Goal: Task Accomplishment & Management: Use online tool/utility

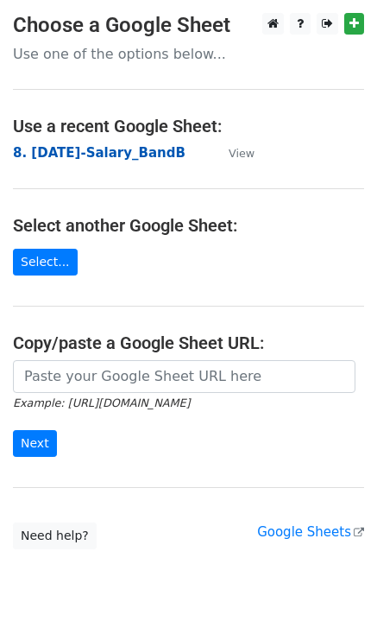
click at [114, 156] on strong "8. [DATE]-Salary_BandB" at bounding box center [99, 153] width 173 height 16
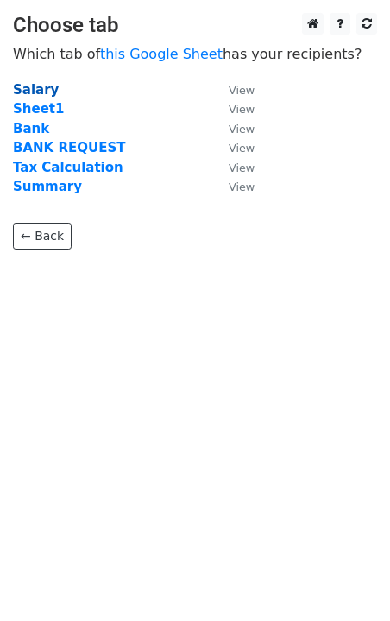
click at [41, 87] on strong "Salary" at bounding box center [36, 90] width 46 height 16
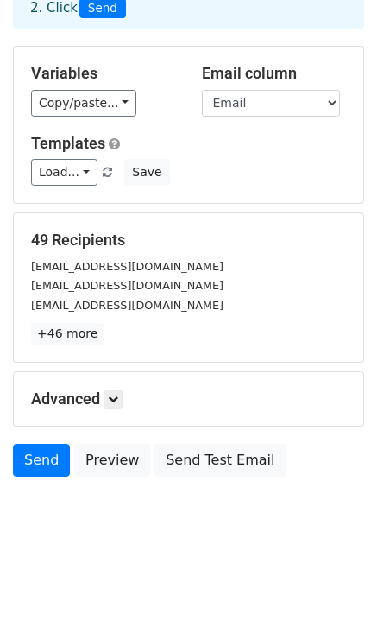
scroll to position [117, 0]
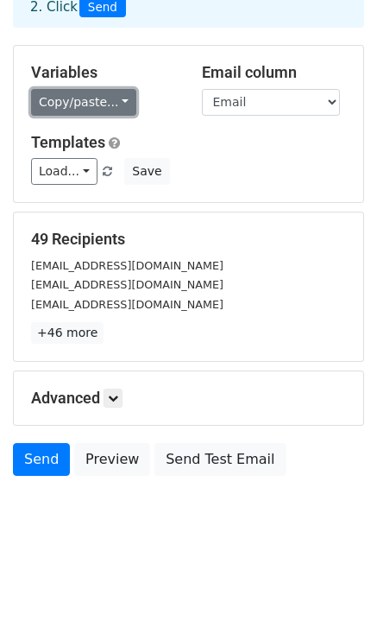
click at [113, 100] on link "Copy/paste..." at bounding box center [83, 102] width 105 height 27
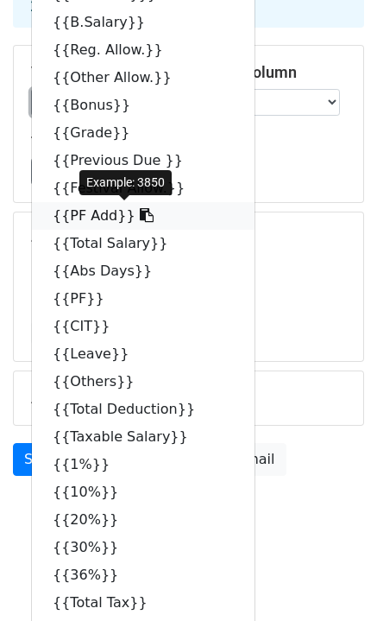
scroll to position [0, 0]
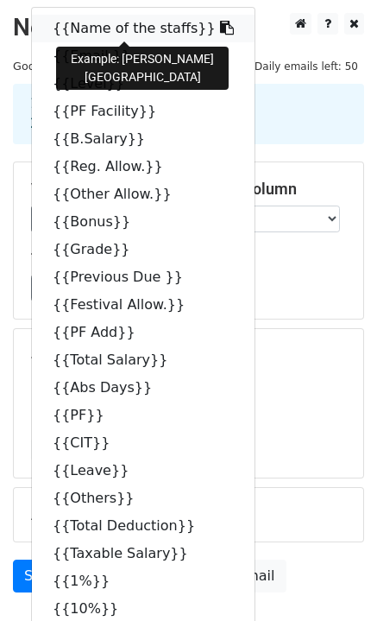
click at [220, 25] on icon at bounding box center [227, 28] width 14 height 14
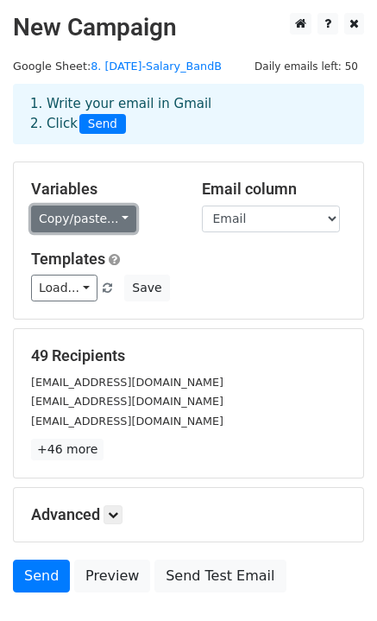
click at [118, 222] on link "Copy/paste..." at bounding box center [83, 219] width 105 height 27
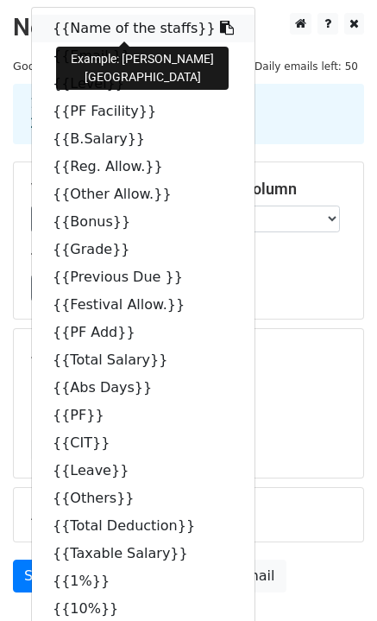
click at [220, 25] on icon at bounding box center [227, 28] width 14 height 14
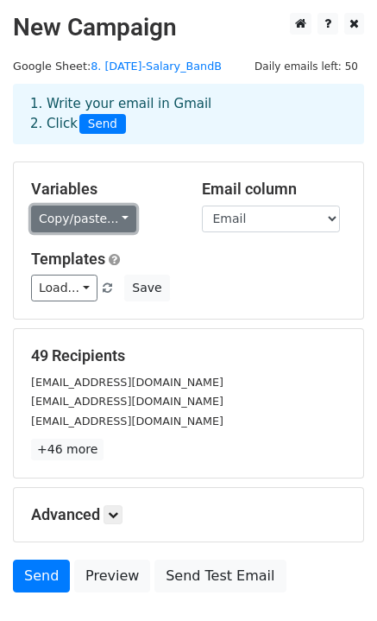
click at [114, 217] on link "Copy/paste..." at bounding box center [83, 219] width 105 height 27
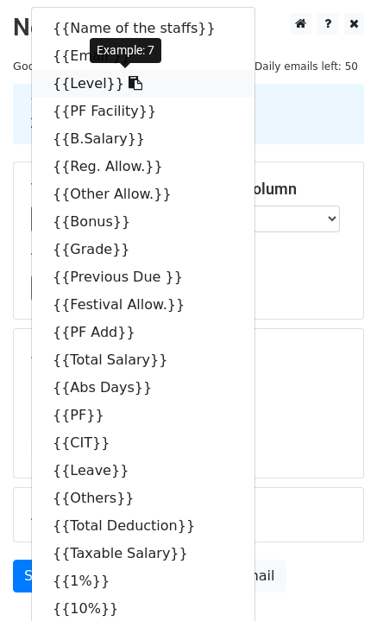
click at [129, 87] on icon at bounding box center [136, 83] width 14 height 14
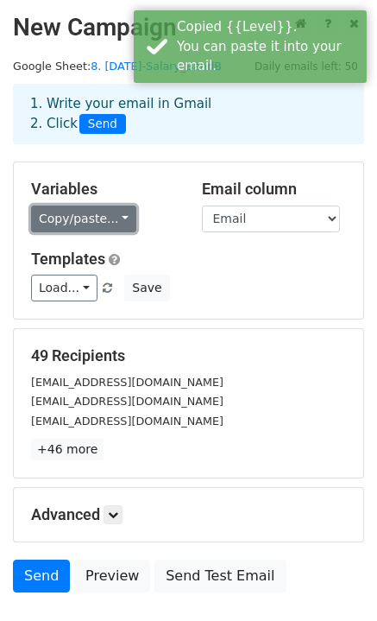
click at [117, 220] on link "Copy/paste..." at bounding box center [83, 219] width 105 height 27
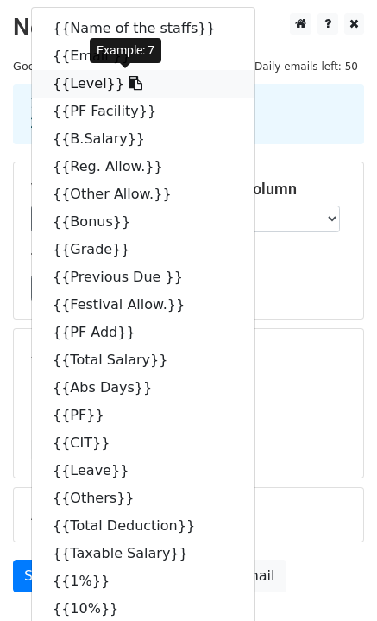
click at [129, 85] on icon at bounding box center [136, 83] width 14 height 14
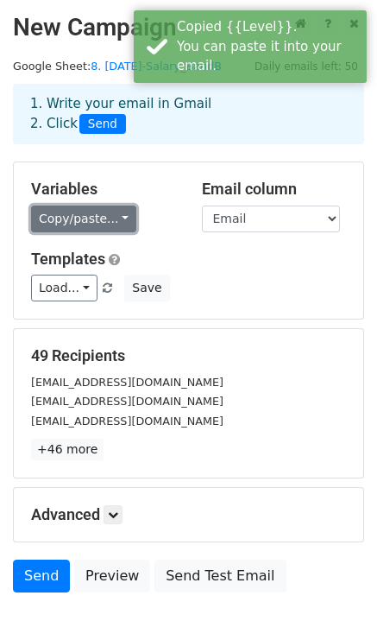
click at [118, 218] on link "Copy/paste..." at bounding box center [83, 219] width 105 height 27
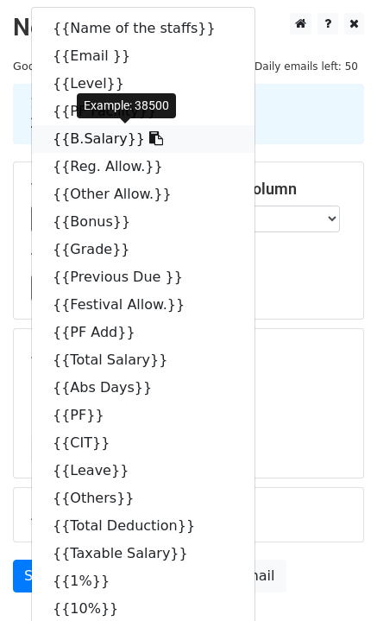
click at [149, 139] on icon at bounding box center [156, 138] width 14 height 14
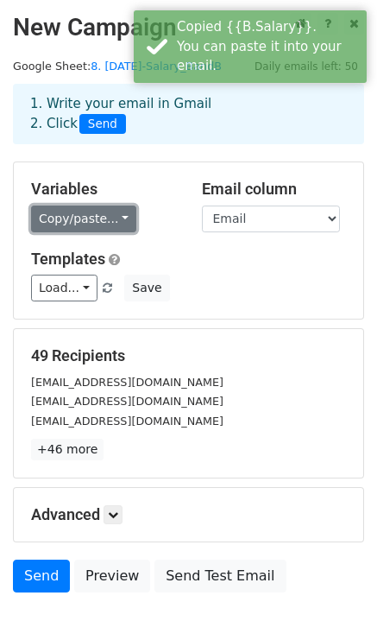
click at [117, 216] on link "Copy/paste..." at bounding box center [83, 219] width 105 height 27
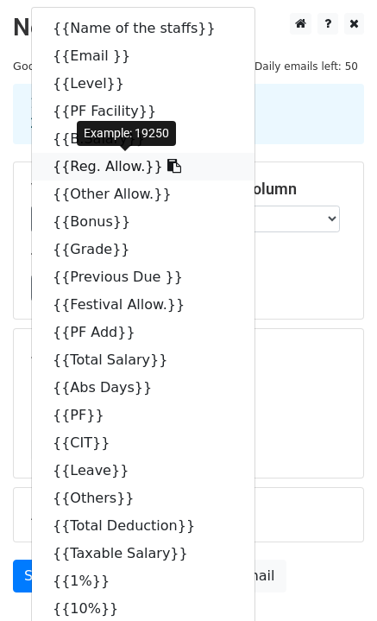
click at [168, 168] on icon at bounding box center [175, 166] width 14 height 14
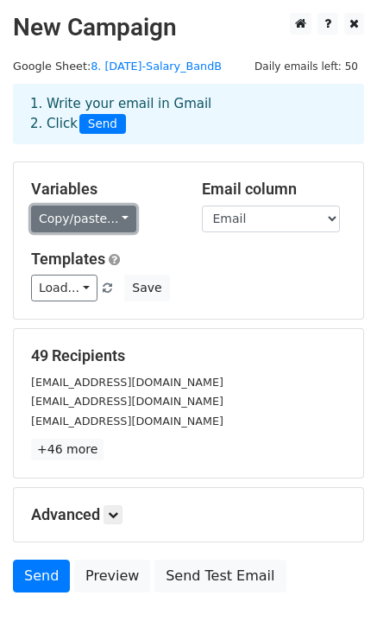
click at [114, 215] on link "Copy/paste..." at bounding box center [83, 219] width 105 height 27
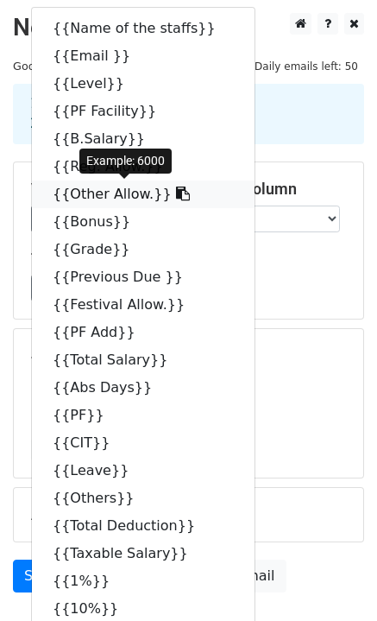
click at [176, 197] on icon at bounding box center [183, 194] width 14 height 14
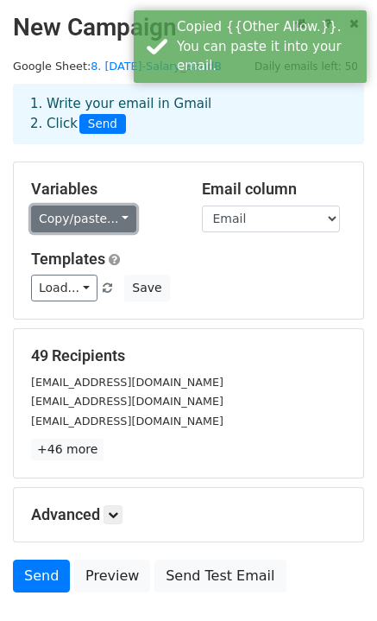
click at [116, 218] on link "Copy/paste..." at bounding box center [83, 219] width 105 height 27
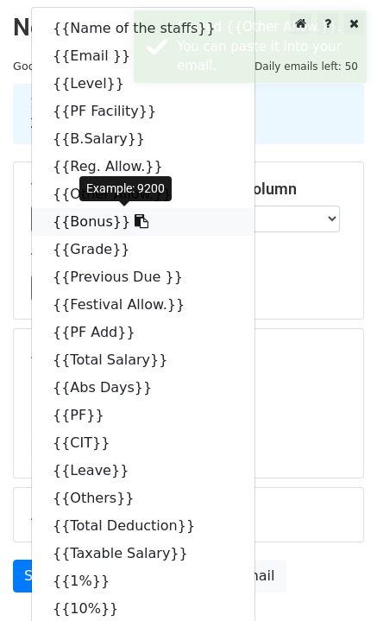
click at [135, 220] on icon at bounding box center [142, 221] width 14 height 14
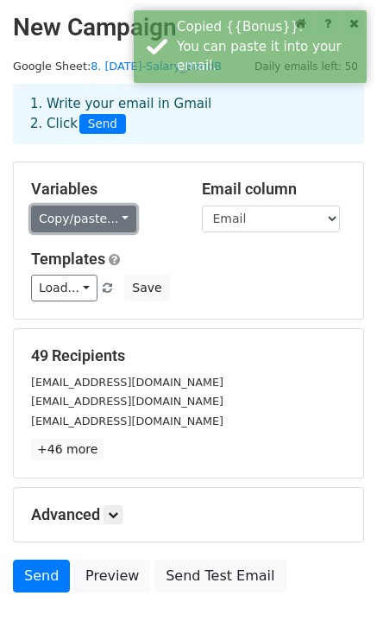
click at [115, 214] on link "Copy/paste..." at bounding box center [83, 219] width 105 height 27
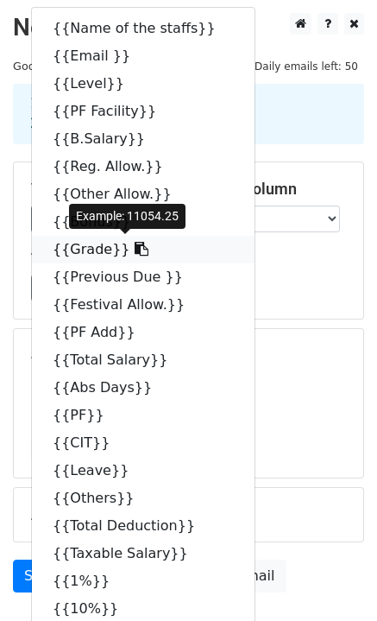
click at [135, 251] on icon at bounding box center [142, 249] width 14 height 14
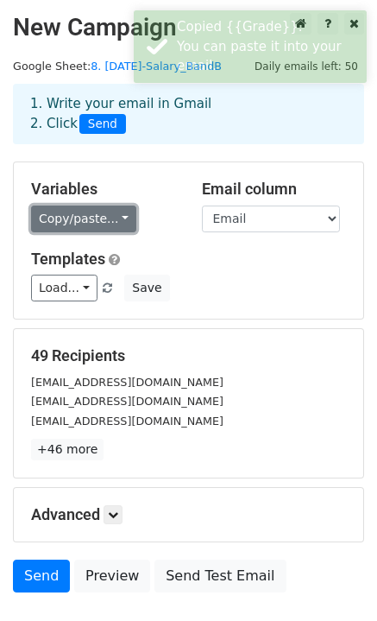
click at [114, 216] on link "Copy/paste..." at bounding box center [83, 219] width 105 height 27
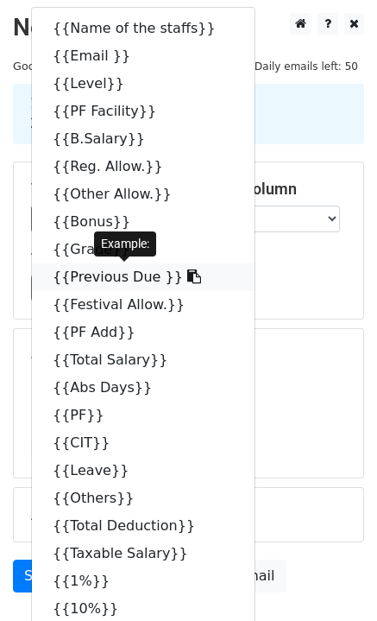
click at [187, 280] on icon at bounding box center [194, 276] width 14 height 14
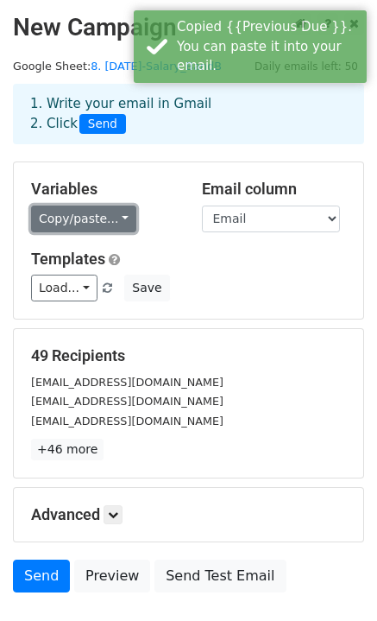
click at [115, 215] on link "Copy/paste..." at bounding box center [83, 219] width 105 height 27
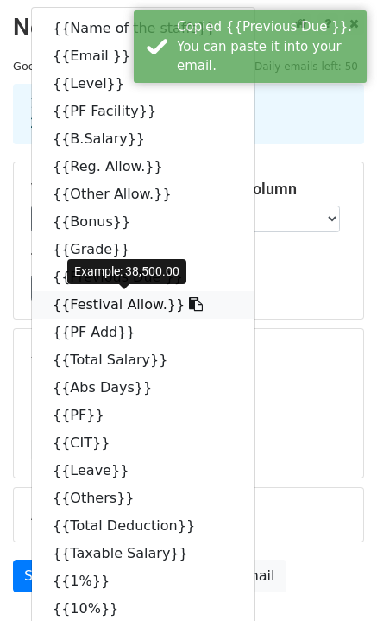
click at [189, 306] on icon at bounding box center [196, 304] width 14 height 14
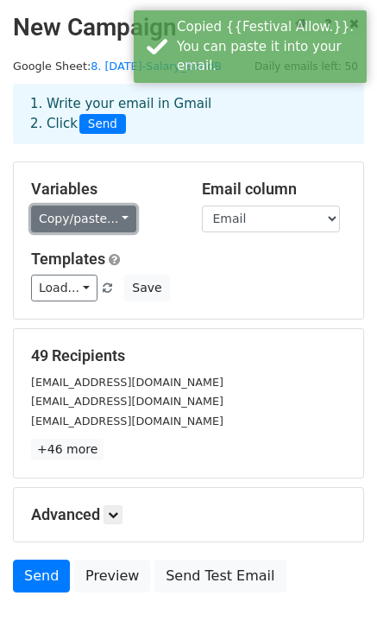
click at [115, 215] on link "Copy/paste..." at bounding box center [83, 219] width 105 height 27
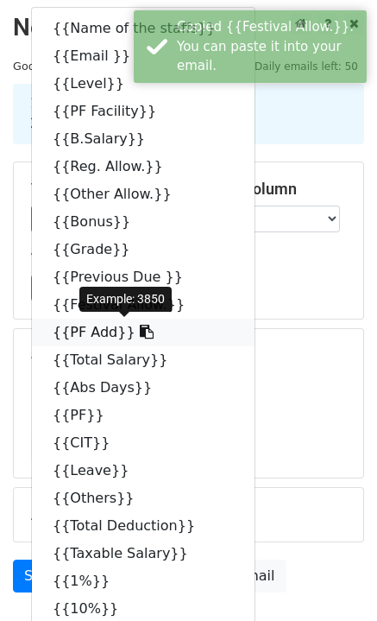
click at [140, 333] on icon at bounding box center [147, 332] width 14 height 14
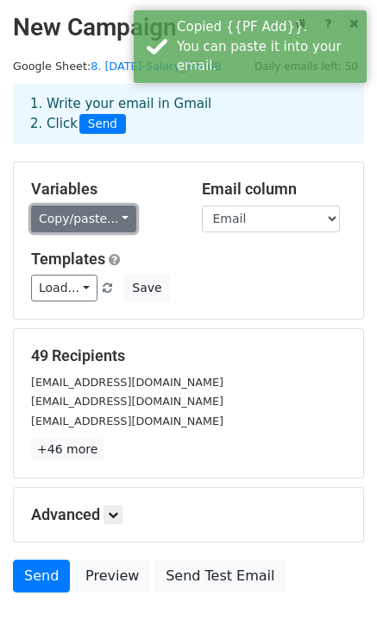
click at [117, 217] on link "Copy/paste..." at bounding box center [83, 219] width 105 height 27
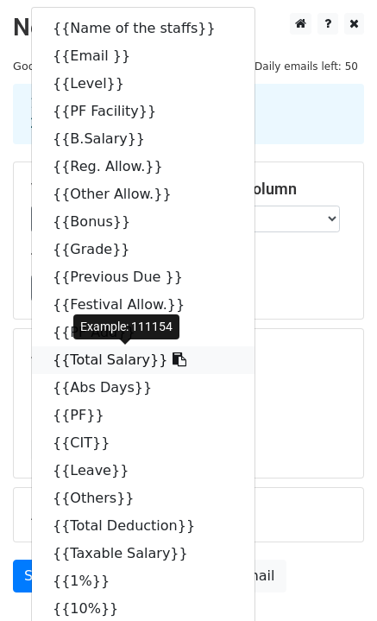
click at [173, 360] on icon at bounding box center [180, 359] width 14 height 14
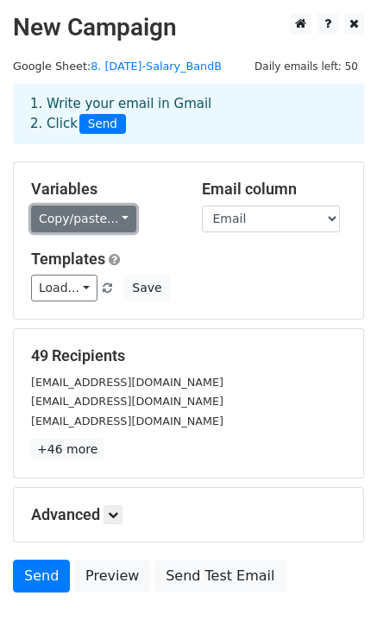
click at [117, 218] on link "Copy/paste..." at bounding box center [83, 219] width 105 height 27
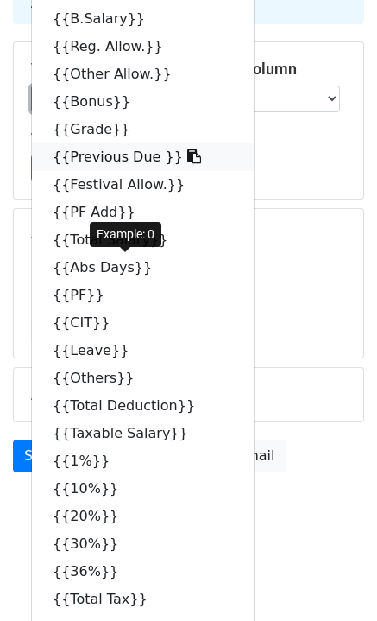
scroll to position [127, 0]
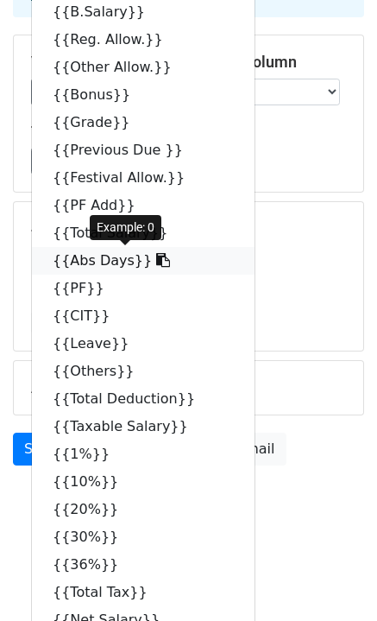
click at [156, 263] on icon at bounding box center [163, 260] width 14 height 14
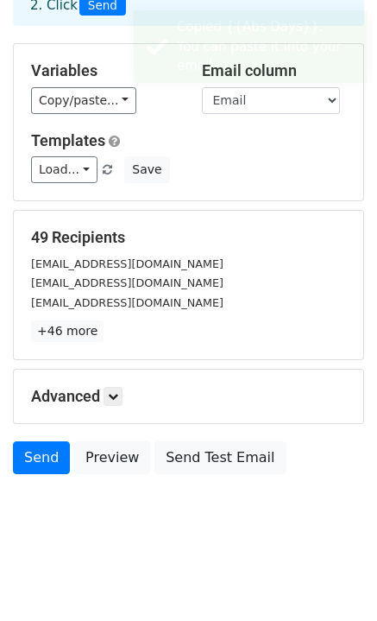
scroll to position [117, 0]
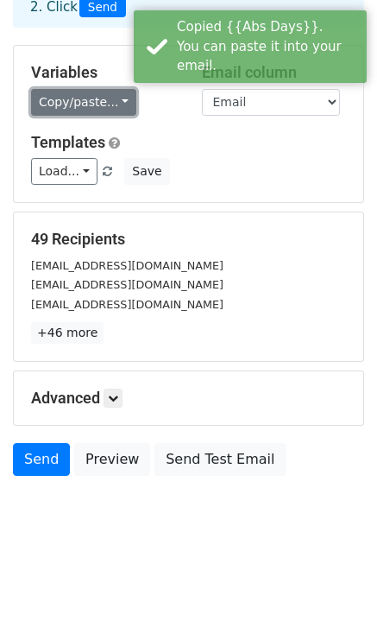
click at [115, 103] on link "Copy/paste..." at bounding box center [83, 102] width 105 height 27
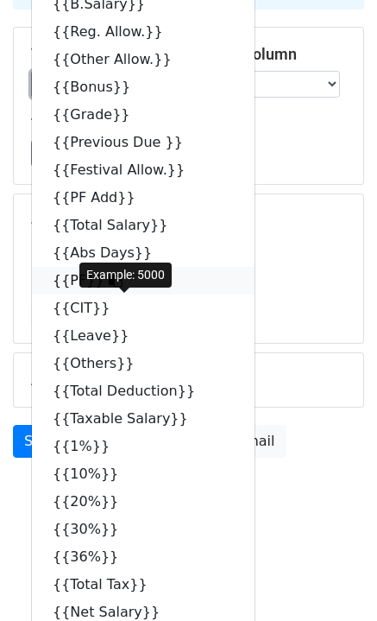
scroll to position [137, 0]
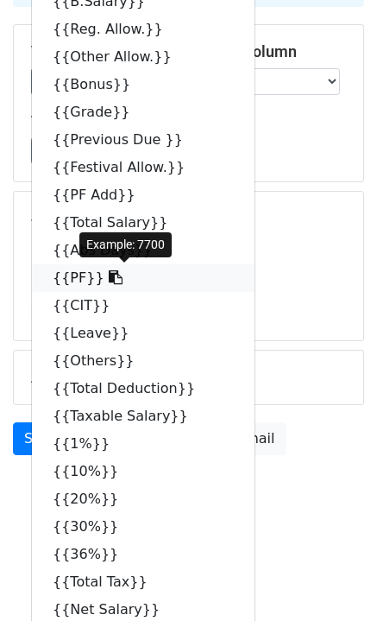
click at [109, 277] on icon at bounding box center [116, 277] width 14 height 14
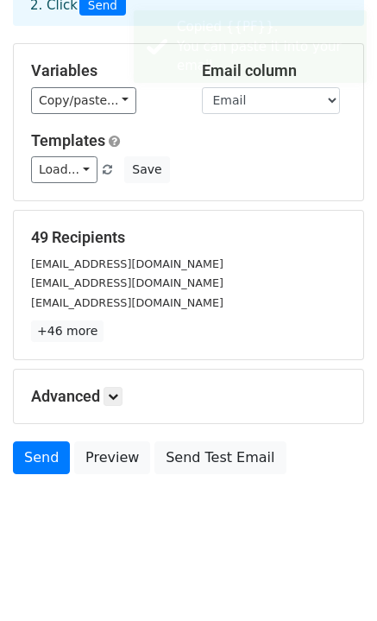
scroll to position [117, 0]
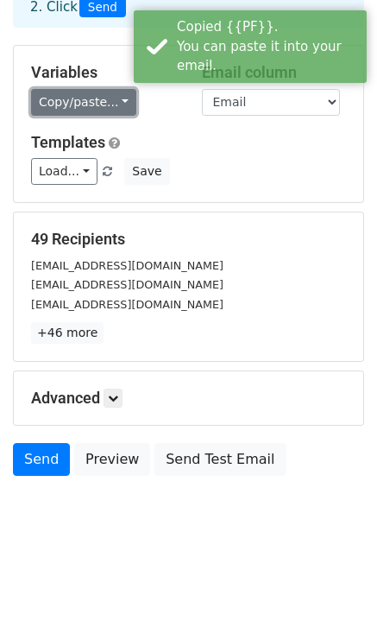
click at [117, 105] on link "Copy/paste..." at bounding box center [83, 102] width 105 height 27
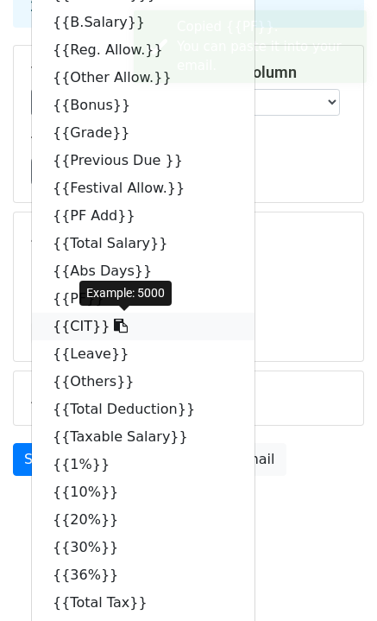
click at [114, 328] on icon at bounding box center [121, 326] width 14 height 14
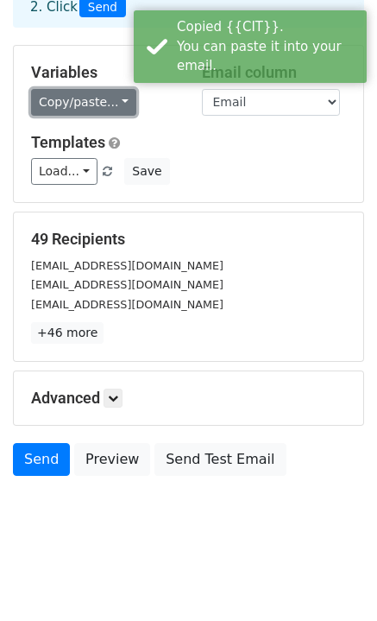
click at [115, 100] on link "Copy/paste..." at bounding box center [83, 102] width 105 height 27
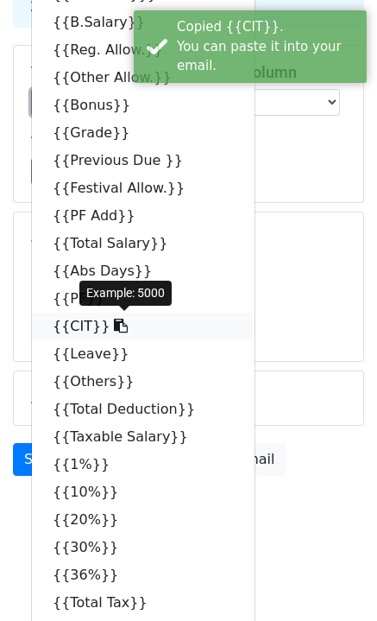
scroll to position [145, 0]
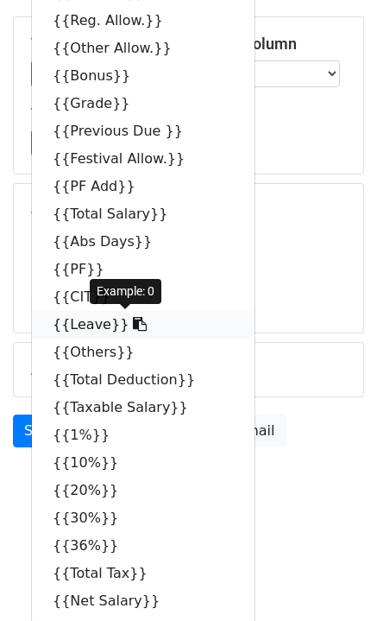
click at [133, 322] on icon at bounding box center [140, 324] width 14 height 14
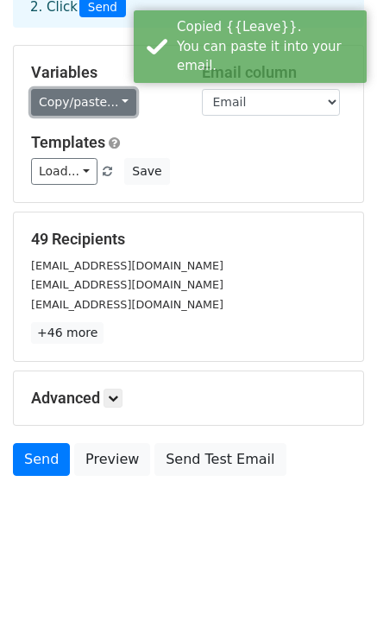
click at [116, 104] on link "Copy/paste..." at bounding box center [83, 102] width 105 height 27
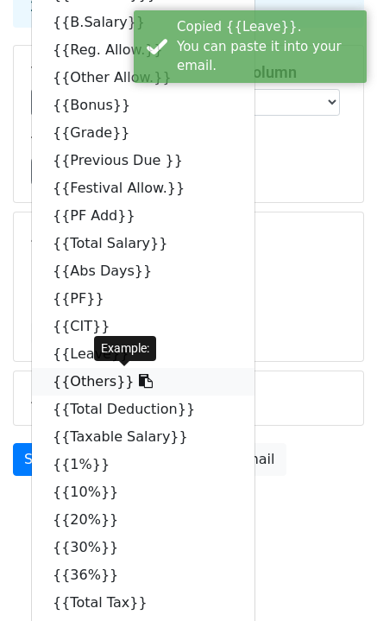
click at [139, 382] on icon at bounding box center [146, 381] width 14 height 14
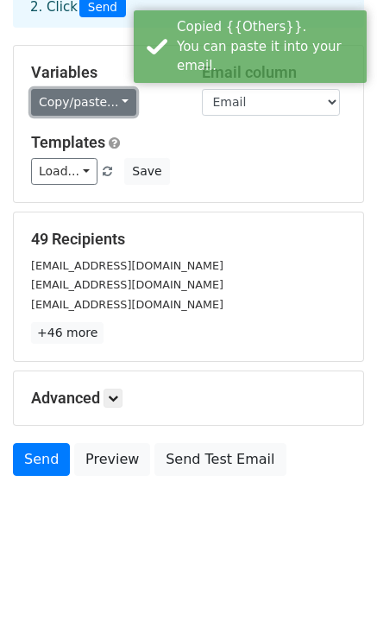
click at [114, 102] on link "Copy/paste..." at bounding box center [83, 102] width 105 height 27
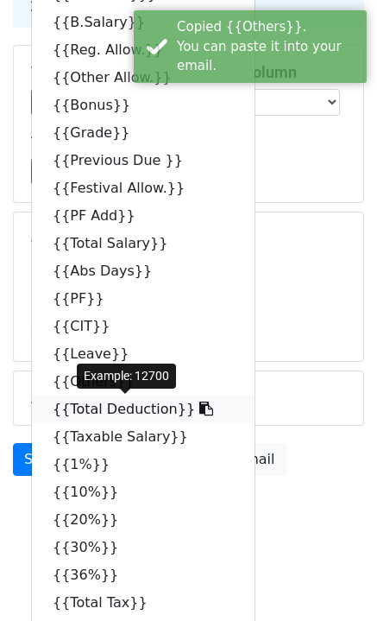
click at [199, 412] on icon at bounding box center [206, 409] width 14 height 14
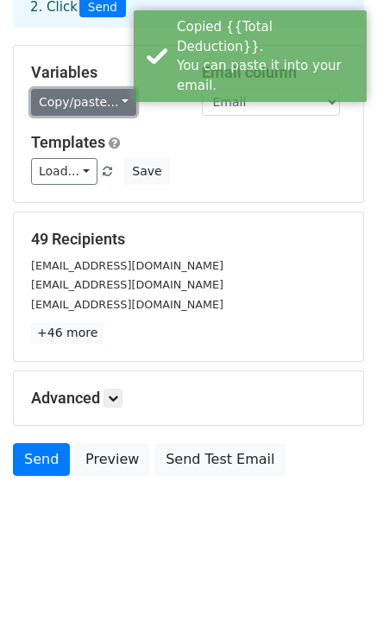
click at [111, 98] on link "Copy/paste..." at bounding box center [83, 102] width 105 height 27
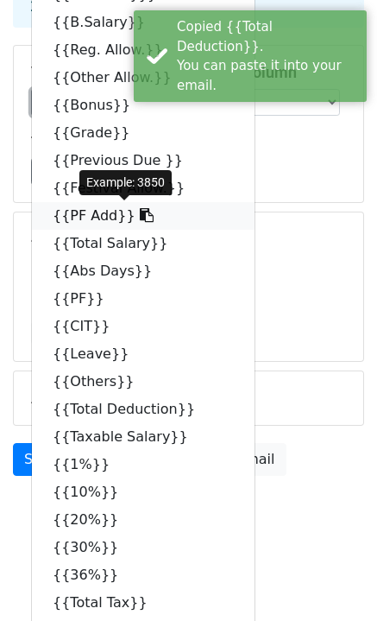
scroll to position [145, 0]
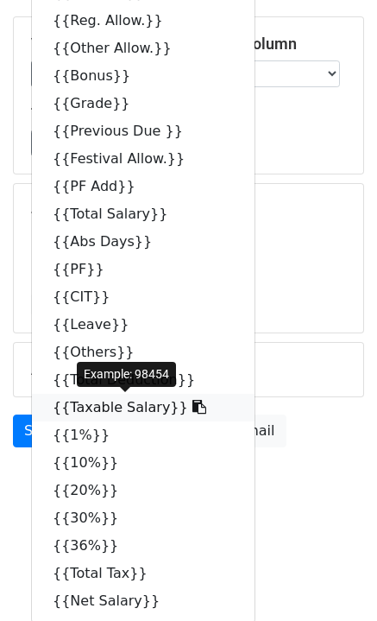
click at [193, 408] on icon at bounding box center [200, 407] width 14 height 14
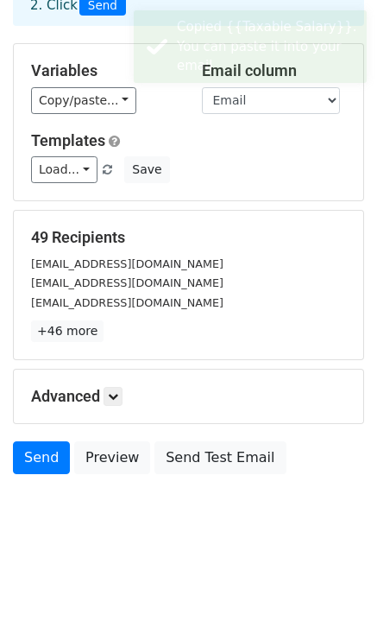
scroll to position [117, 0]
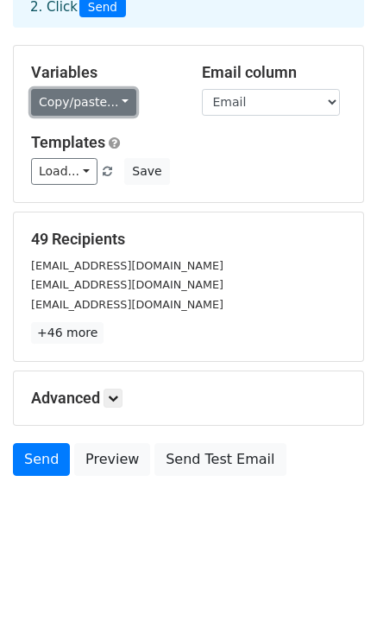
click at [116, 98] on link "Copy/paste..." at bounding box center [83, 102] width 105 height 27
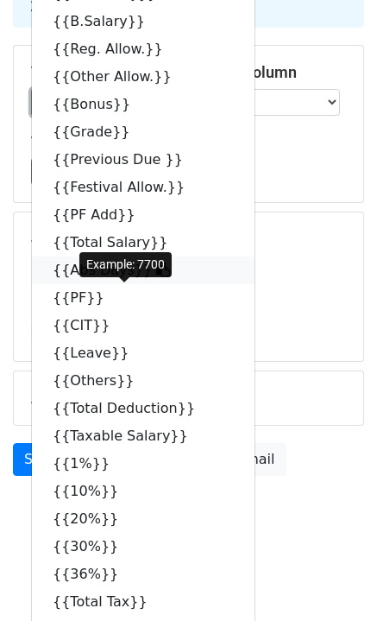
scroll to position [145, 0]
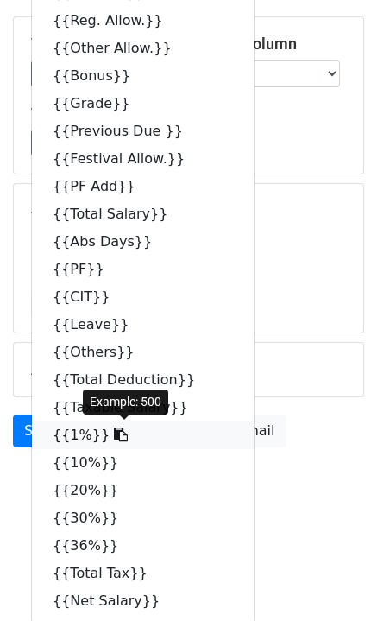
click at [114, 438] on icon at bounding box center [121, 434] width 14 height 14
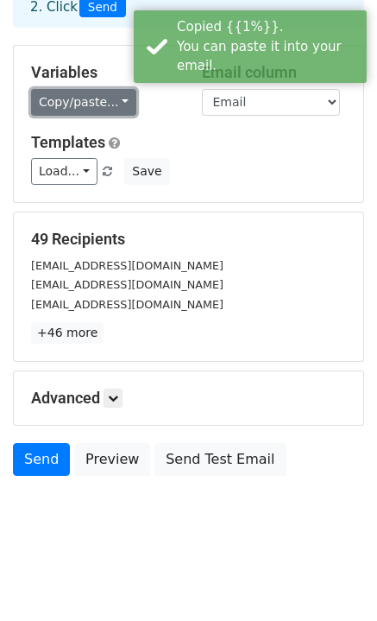
click at [121, 98] on link "Copy/paste..." at bounding box center [83, 102] width 105 height 27
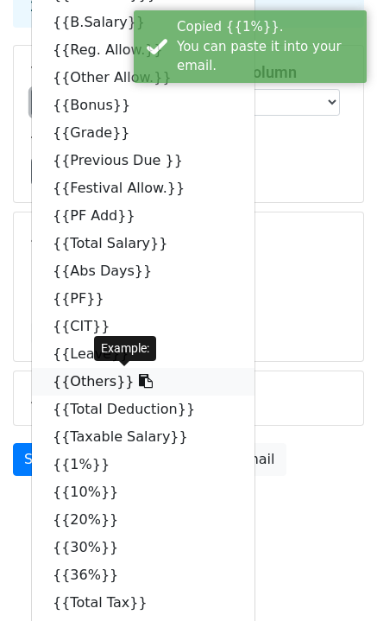
scroll to position [145, 0]
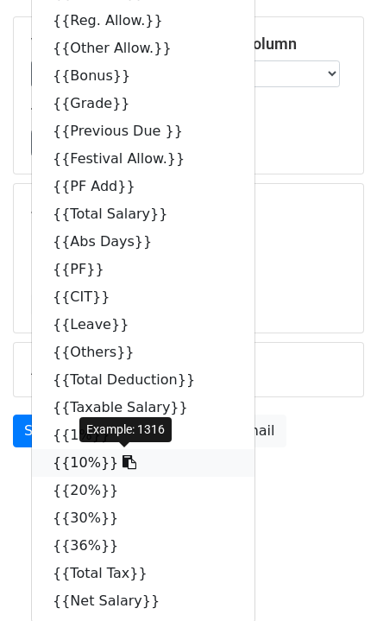
click at [123, 464] on icon at bounding box center [130, 462] width 14 height 14
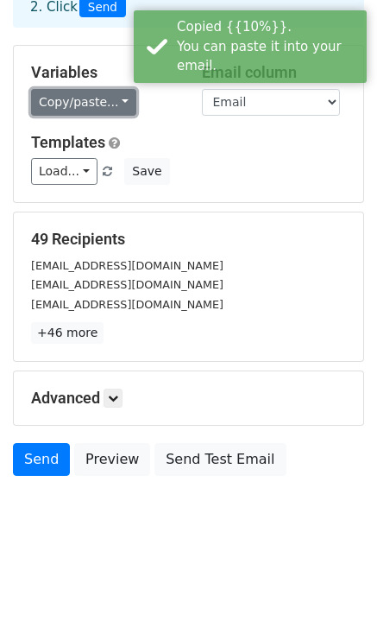
click at [112, 92] on link "Copy/paste..." at bounding box center [83, 102] width 105 height 27
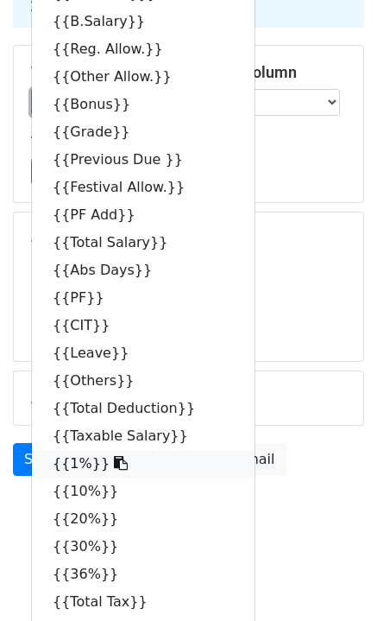
scroll to position [145, 0]
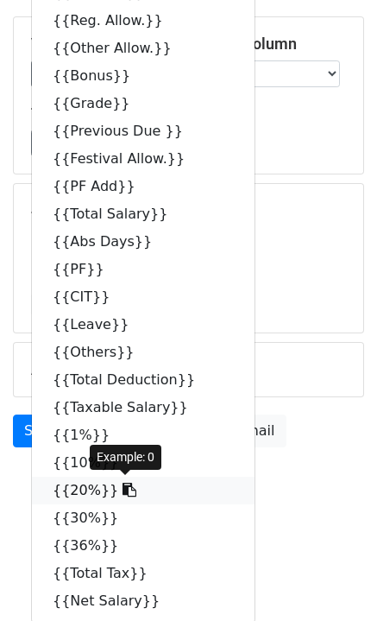
click at [123, 493] on icon at bounding box center [130, 490] width 14 height 14
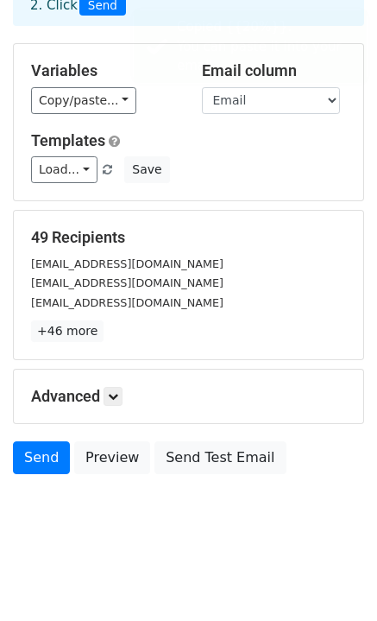
scroll to position [117, 0]
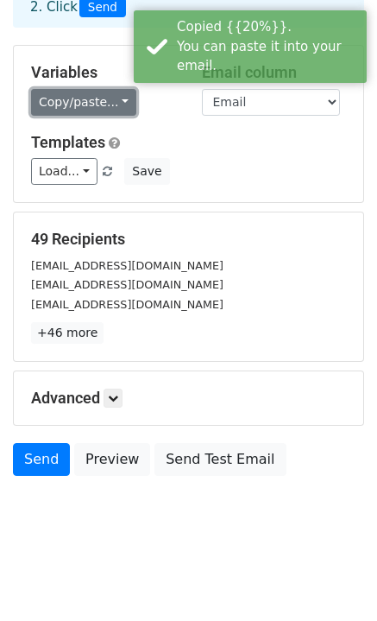
click at [117, 105] on link "Copy/paste..." at bounding box center [83, 102] width 105 height 27
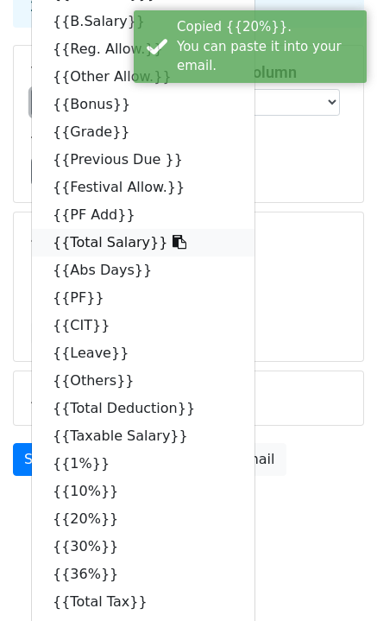
scroll to position [145, 0]
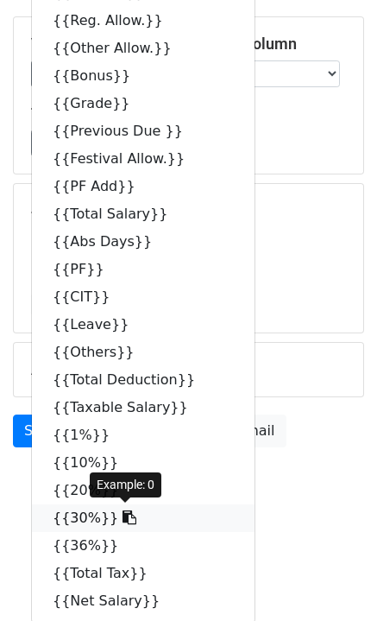
click at [123, 522] on icon at bounding box center [130, 517] width 14 height 14
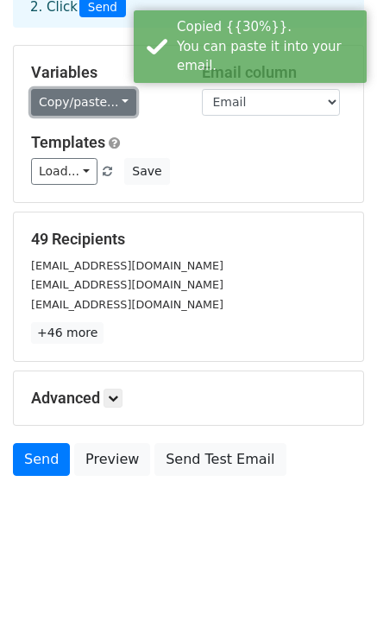
click at [116, 99] on link "Copy/paste..." at bounding box center [83, 102] width 105 height 27
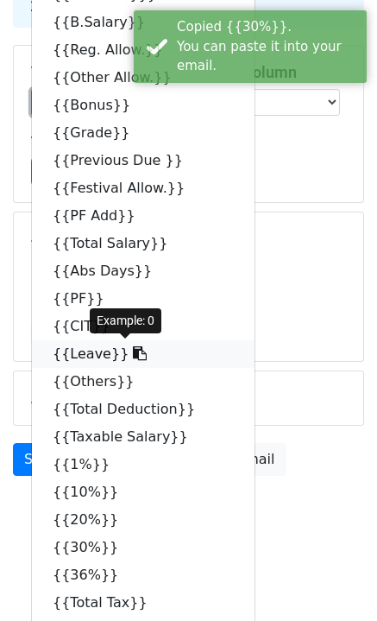
scroll to position [145, 0]
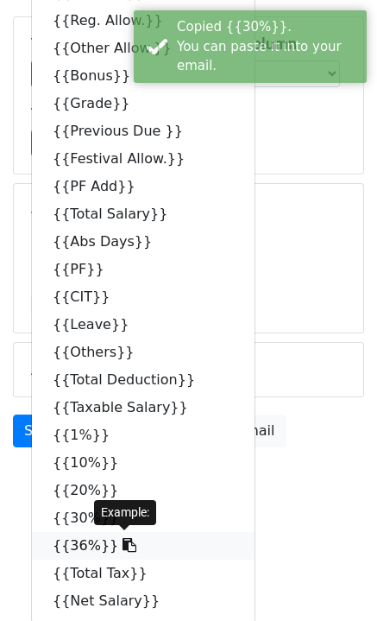
click at [123, 549] on icon at bounding box center [130, 545] width 14 height 14
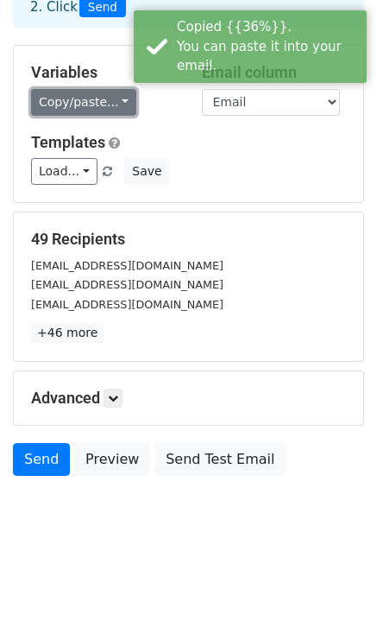
click at [112, 98] on link "Copy/paste..." at bounding box center [83, 102] width 105 height 27
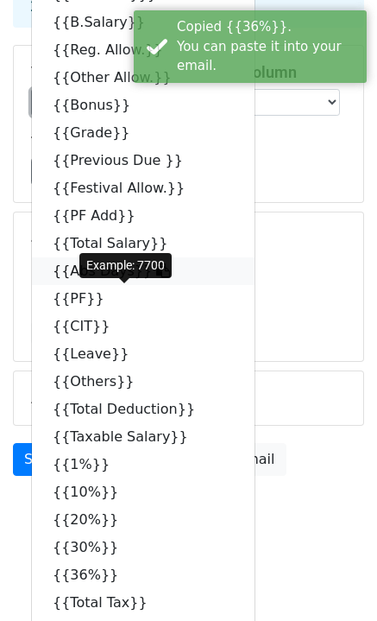
scroll to position [145, 0]
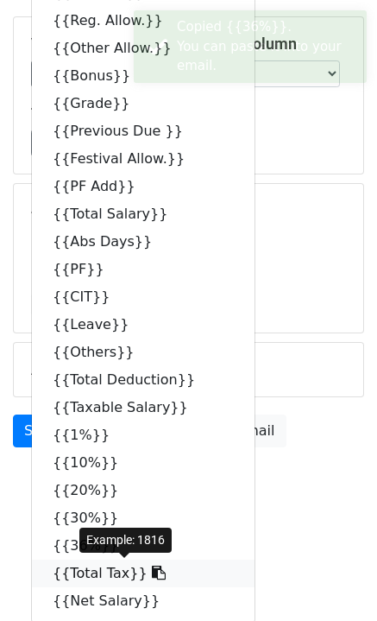
drag, startPoint x: 135, startPoint y: 572, endPoint x: 83, endPoint y: 536, distance: 62.8
click at [152, 572] on icon at bounding box center [159, 573] width 14 height 14
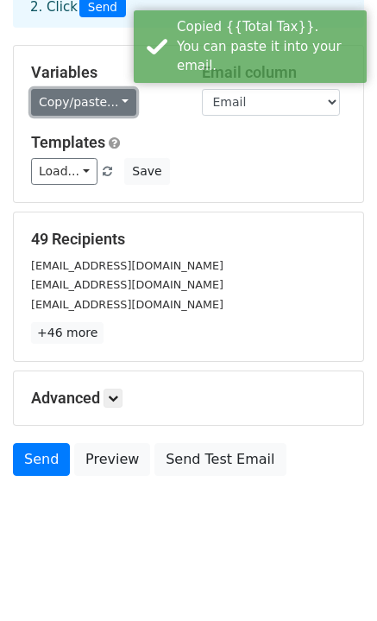
click at [117, 98] on link "Copy/paste..." at bounding box center [83, 102] width 105 height 27
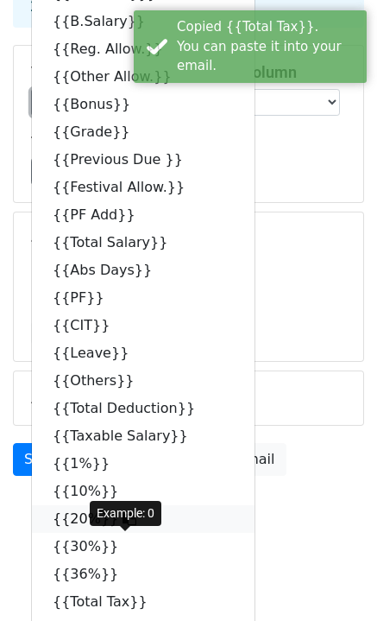
scroll to position [145, 0]
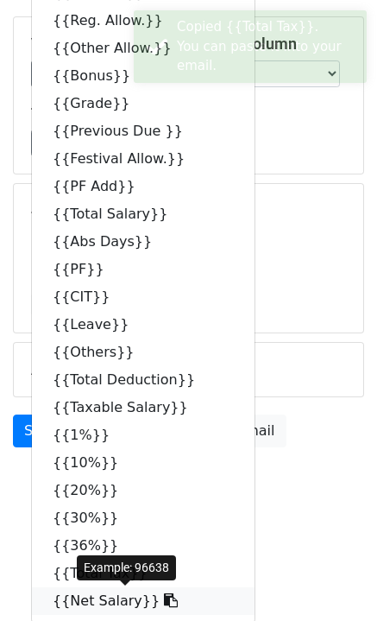
click at [164, 605] on icon at bounding box center [171, 600] width 14 height 14
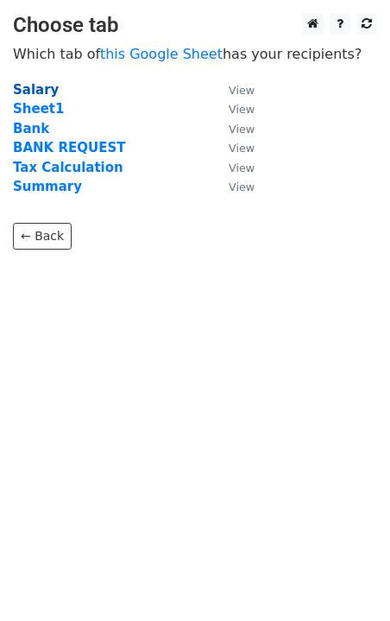
click at [31, 87] on strong "Salary" at bounding box center [36, 90] width 46 height 16
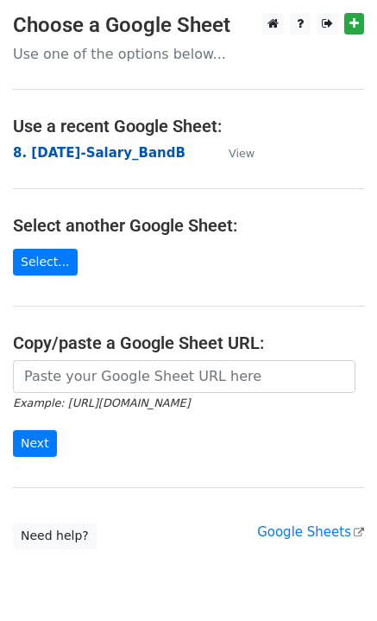
click at [69, 148] on strong "8. [DATE]-Salary_BandB" at bounding box center [99, 153] width 173 height 16
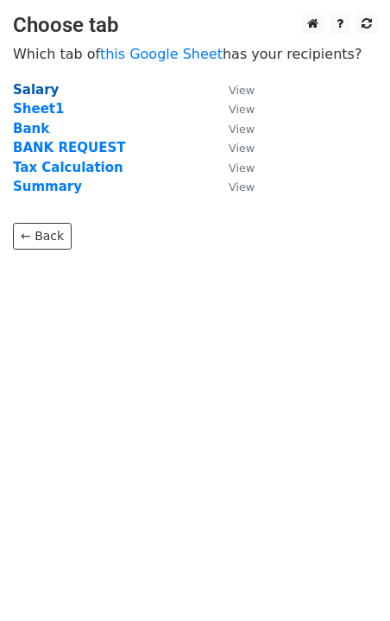
click at [36, 87] on strong "Salary" at bounding box center [36, 90] width 46 height 16
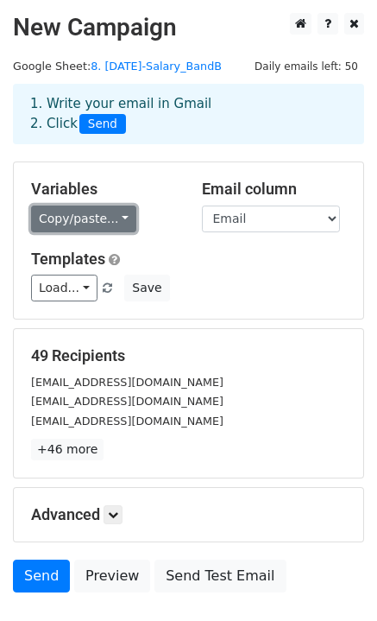
click at [117, 217] on link "Copy/paste..." at bounding box center [83, 219] width 105 height 27
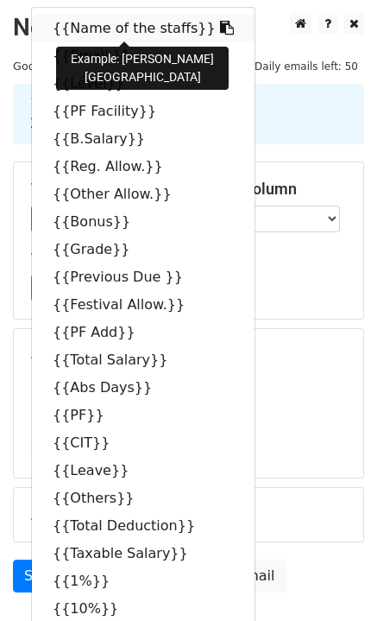
click at [220, 25] on icon at bounding box center [227, 28] width 14 height 14
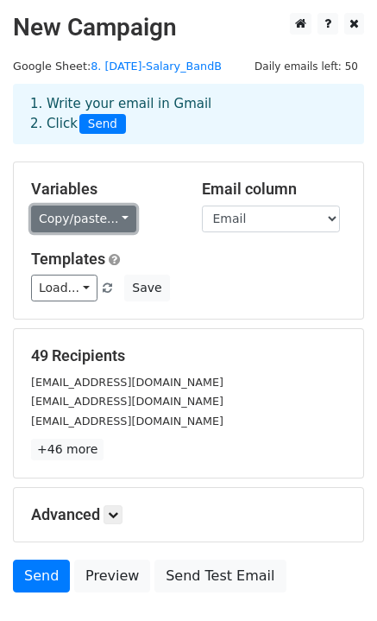
click at [116, 218] on link "Copy/paste..." at bounding box center [83, 219] width 105 height 27
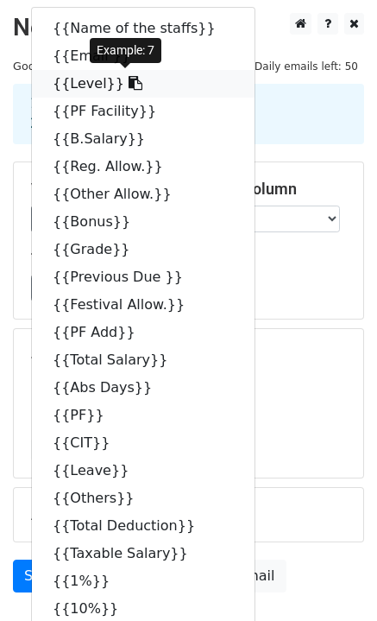
click at [129, 85] on icon at bounding box center [136, 83] width 14 height 14
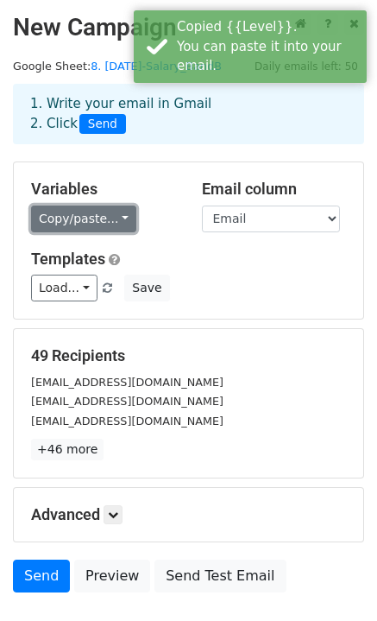
click at [114, 217] on link "Copy/paste..." at bounding box center [83, 219] width 105 height 27
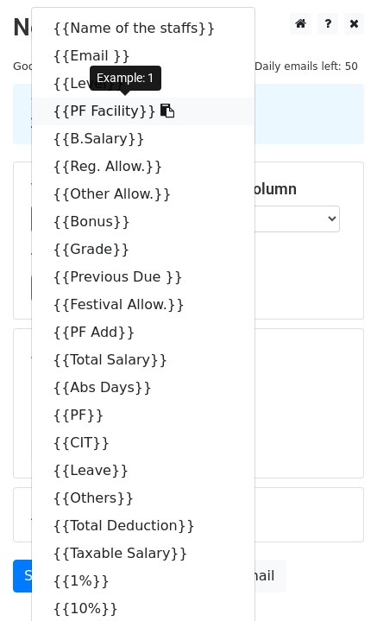
click at [161, 113] on icon at bounding box center [168, 111] width 14 height 14
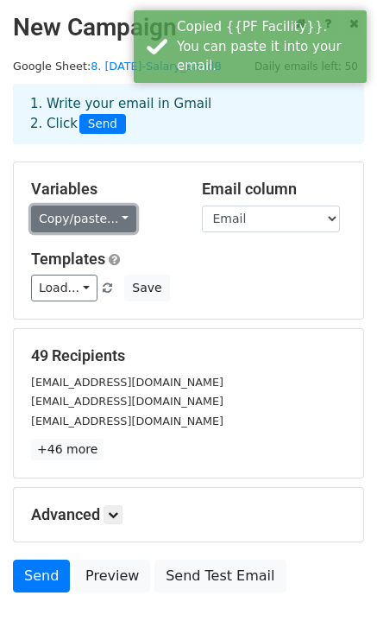
click at [120, 218] on link "Copy/paste..." at bounding box center [83, 219] width 105 height 27
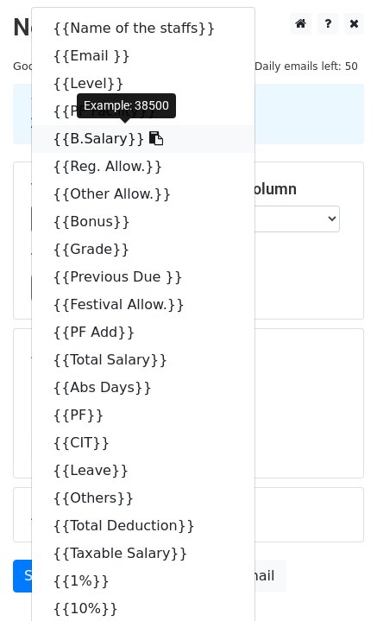
click at [149, 142] on icon at bounding box center [156, 138] width 14 height 14
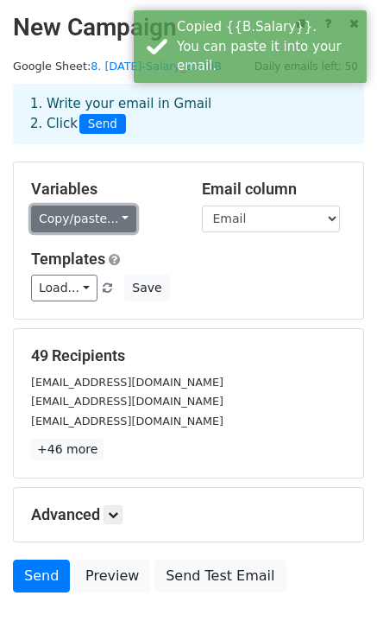
click at [114, 212] on link "Copy/paste..." at bounding box center [83, 219] width 105 height 27
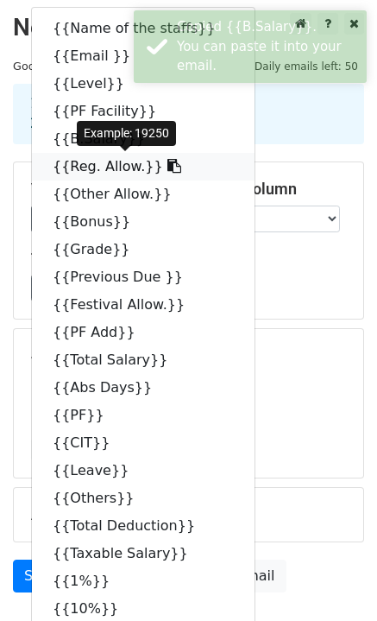
click at [168, 170] on icon at bounding box center [175, 166] width 14 height 14
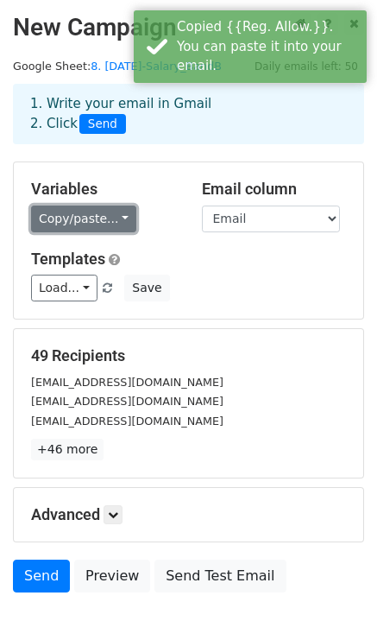
click at [114, 220] on link "Copy/paste..." at bounding box center [83, 219] width 105 height 27
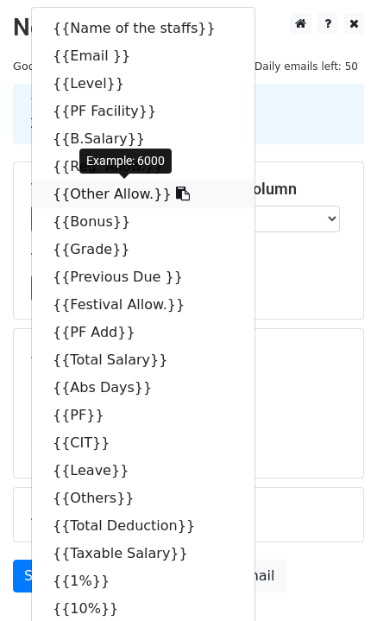
click at [176, 193] on icon at bounding box center [183, 194] width 14 height 14
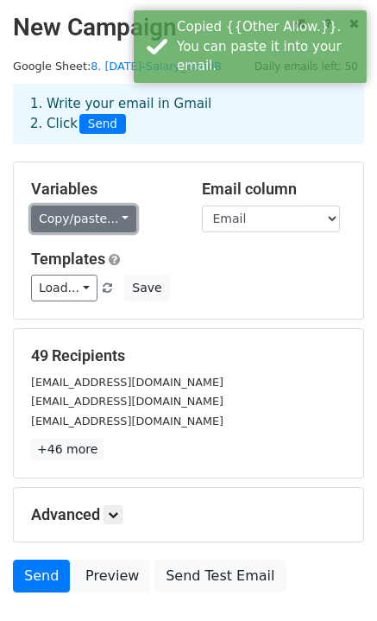
click at [111, 215] on link "Copy/paste..." at bounding box center [83, 219] width 105 height 27
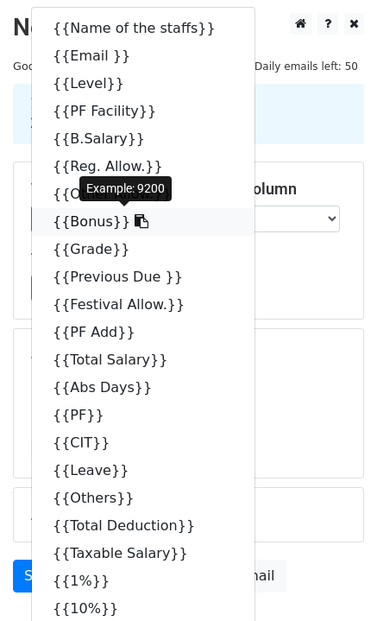
click at [135, 222] on icon at bounding box center [142, 221] width 14 height 14
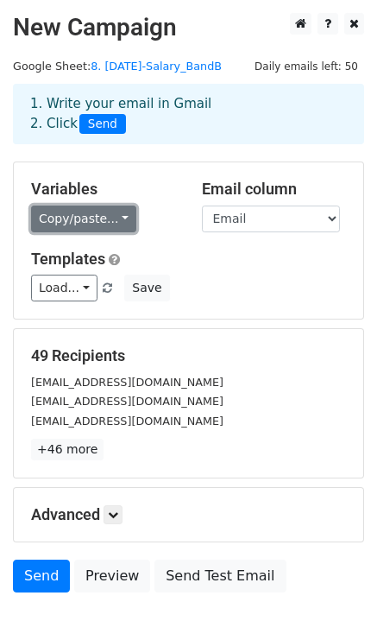
click at [112, 218] on link "Copy/paste..." at bounding box center [83, 219] width 105 height 27
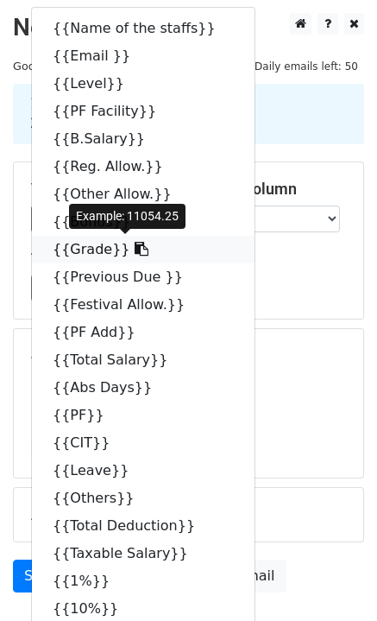
click at [135, 247] on icon at bounding box center [142, 249] width 14 height 14
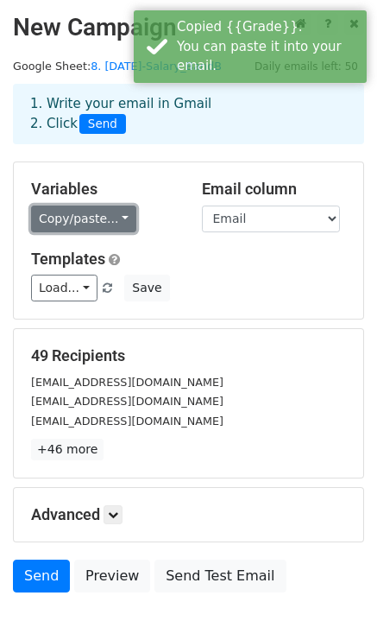
click at [111, 211] on link "Copy/paste..." at bounding box center [83, 219] width 105 height 27
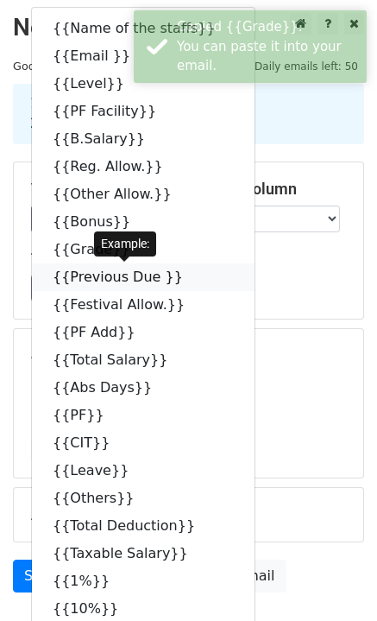
click at [187, 275] on icon at bounding box center [194, 276] width 14 height 14
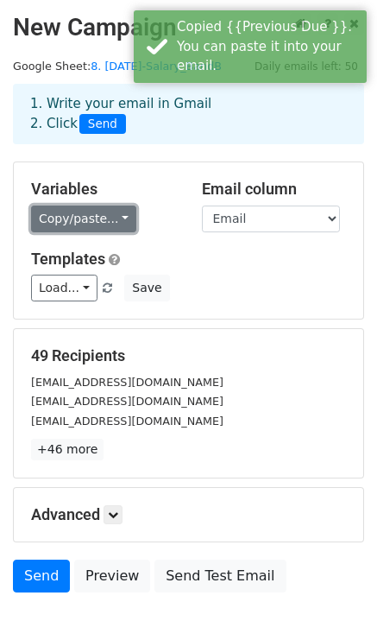
click at [120, 218] on link "Copy/paste..." at bounding box center [83, 219] width 105 height 27
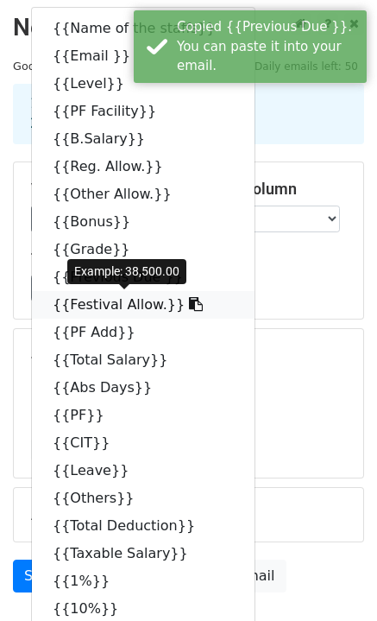
click at [189, 305] on icon at bounding box center [196, 304] width 14 height 14
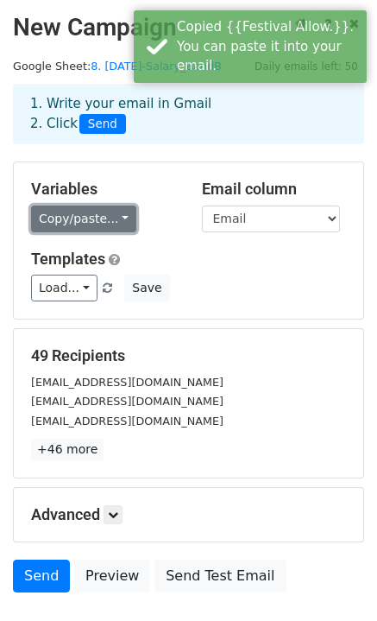
click at [113, 211] on link "Copy/paste..." at bounding box center [83, 219] width 105 height 27
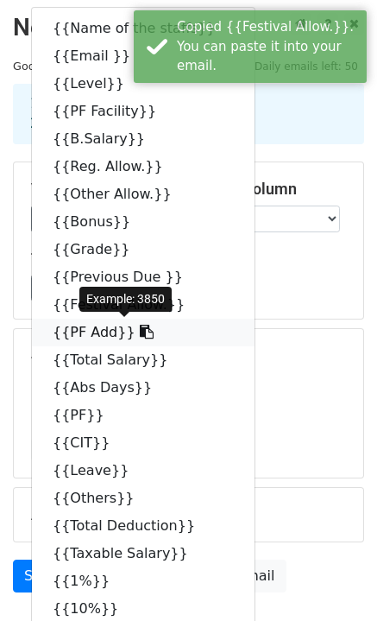
click at [140, 332] on icon at bounding box center [147, 332] width 14 height 14
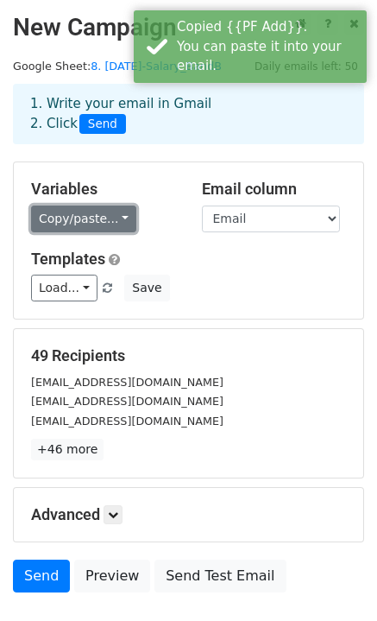
click at [117, 215] on link "Copy/paste..." at bounding box center [83, 219] width 105 height 27
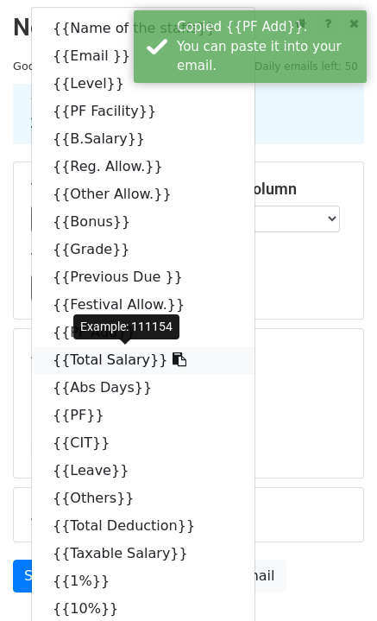
click at [173, 360] on icon at bounding box center [180, 359] width 14 height 14
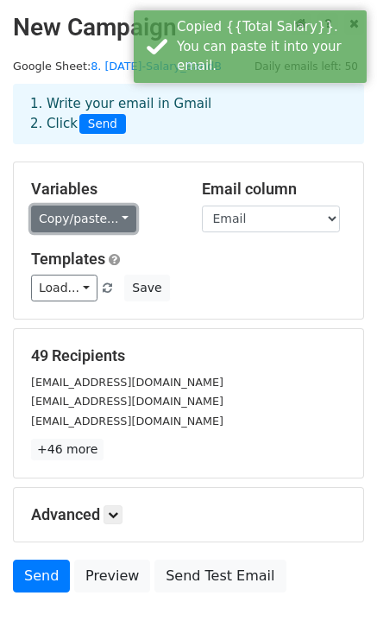
click at [115, 218] on link "Copy/paste..." at bounding box center [83, 219] width 105 height 27
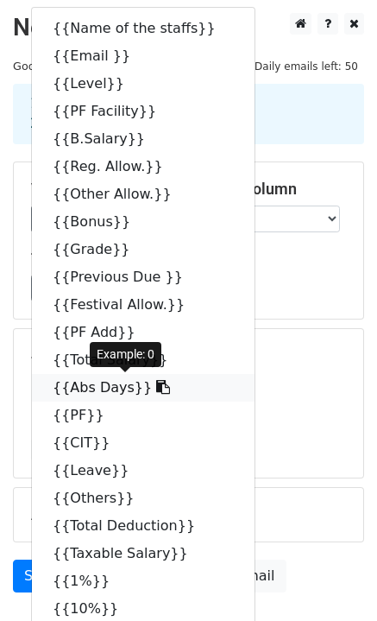
click at [156, 386] on icon at bounding box center [163, 387] width 14 height 14
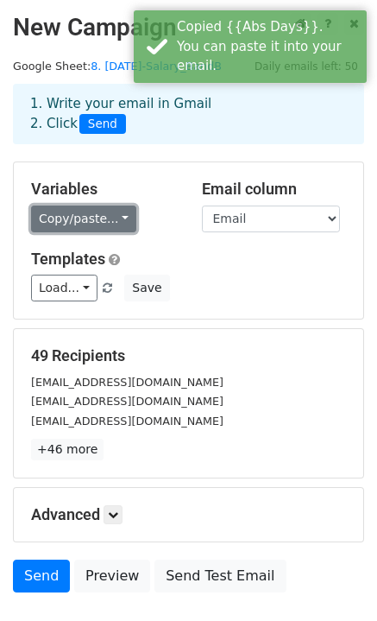
click at [116, 220] on link "Copy/paste..." at bounding box center [83, 219] width 105 height 27
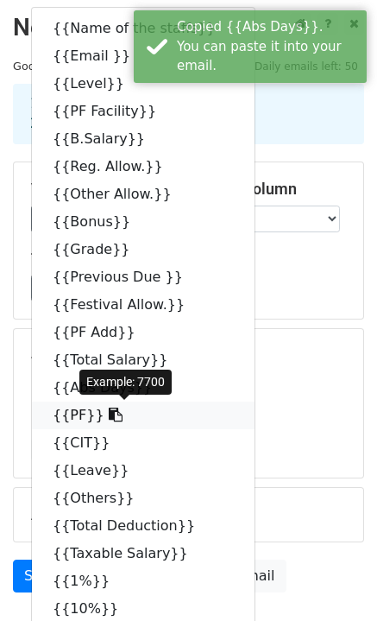
click at [109, 416] on icon at bounding box center [116, 415] width 14 height 14
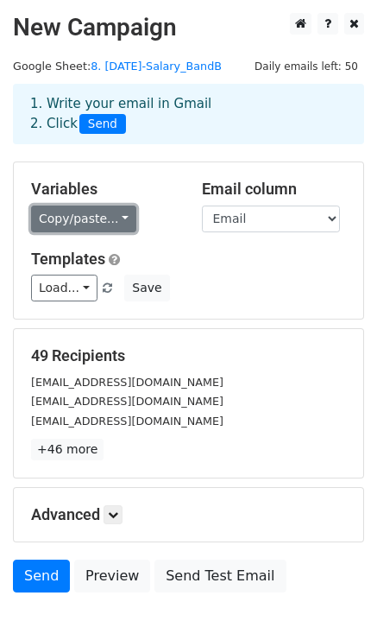
click at [113, 216] on link "Copy/paste..." at bounding box center [83, 219] width 105 height 27
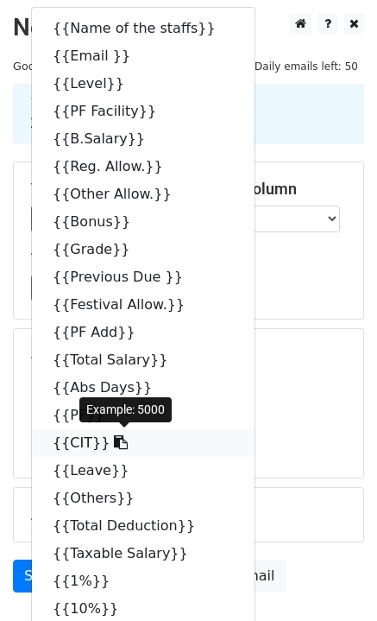
click at [114, 446] on icon at bounding box center [121, 442] width 14 height 14
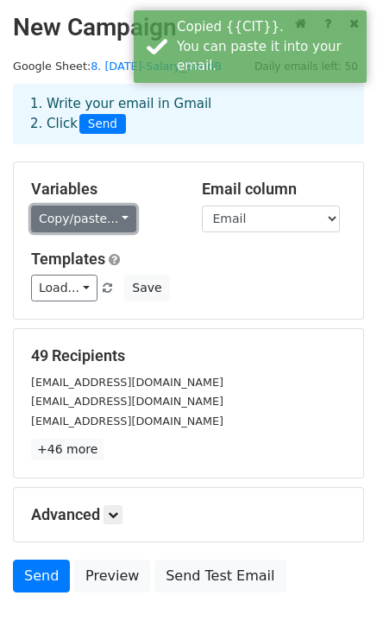
click at [111, 219] on link "Copy/paste..." at bounding box center [83, 219] width 105 height 27
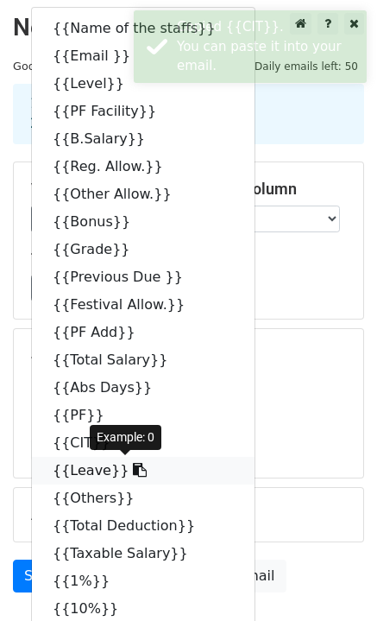
click at [121, 471] on link "{{Leave}}" at bounding box center [143, 471] width 223 height 28
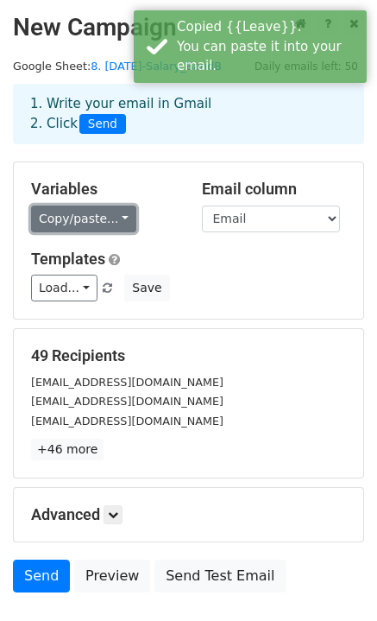
click at [111, 212] on link "Copy/paste..." at bounding box center [83, 219] width 105 height 27
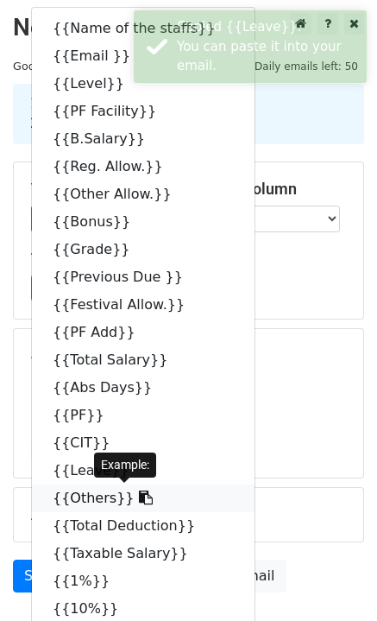
click at [139, 502] on icon at bounding box center [146, 497] width 14 height 14
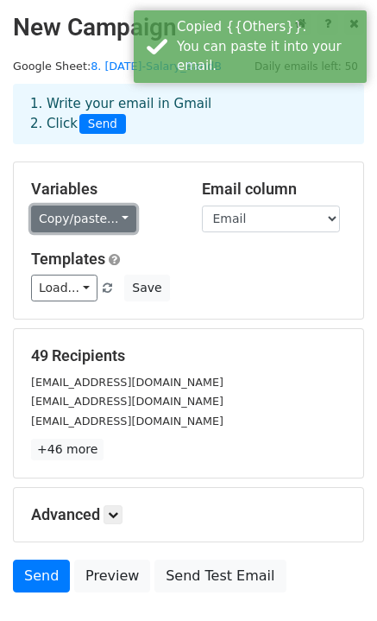
click at [116, 216] on link "Copy/paste..." at bounding box center [83, 219] width 105 height 27
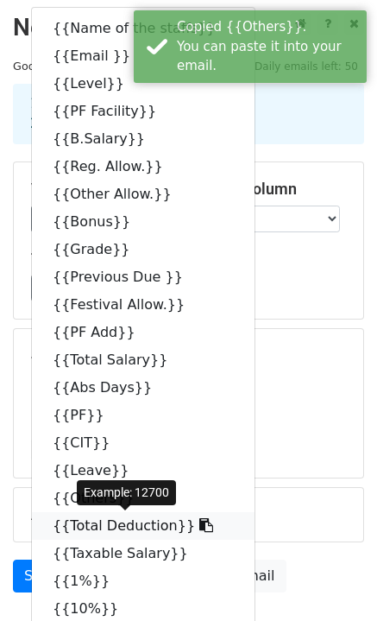
click at [199, 528] on icon at bounding box center [206, 525] width 14 height 14
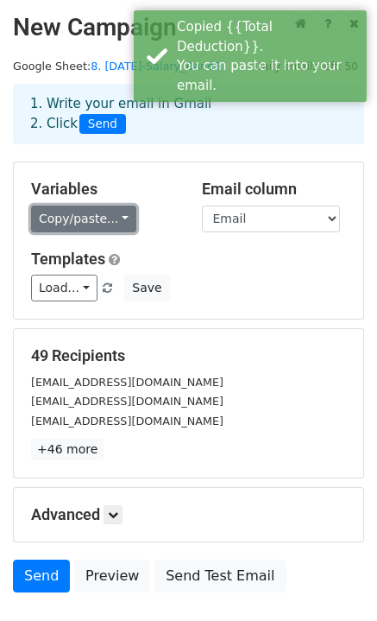
click at [118, 211] on link "Copy/paste..." at bounding box center [83, 219] width 105 height 27
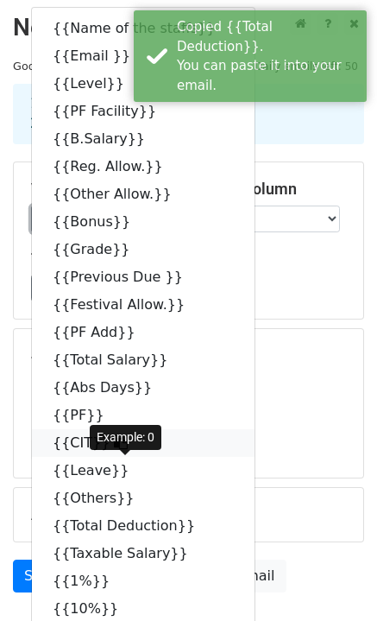
scroll to position [86, 0]
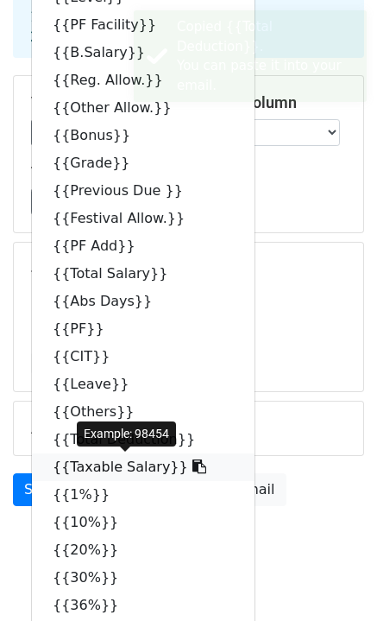
click at [193, 467] on icon at bounding box center [200, 466] width 14 height 14
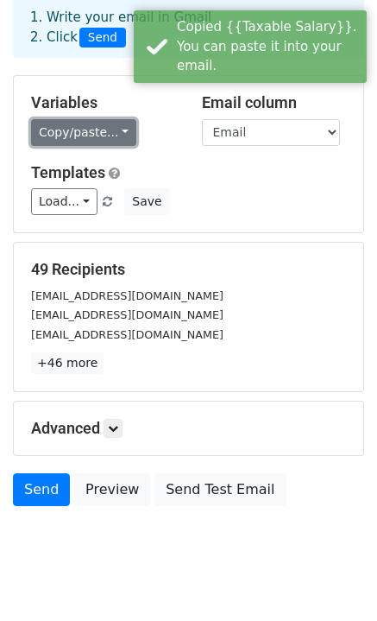
click at [115, 130] on link "Copy/paste..." at bounding box center [83, 132] width 105 height 27
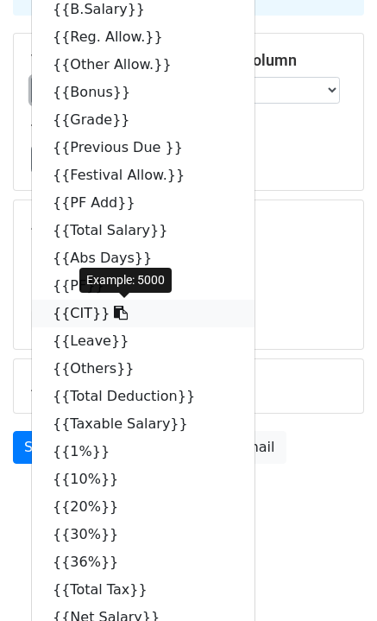
scroll to position [145, 0]
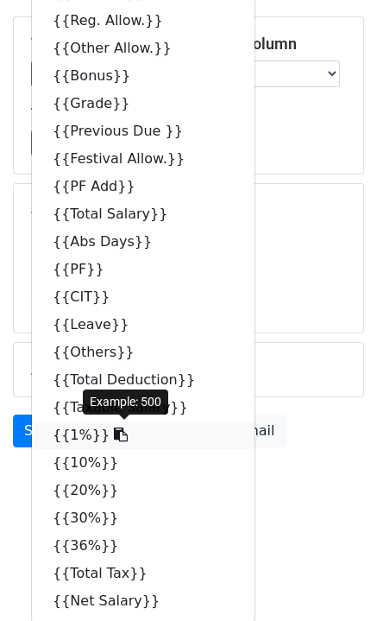
click at [114, 434] on icon at bounding box center [121, 434] width 14 height 14
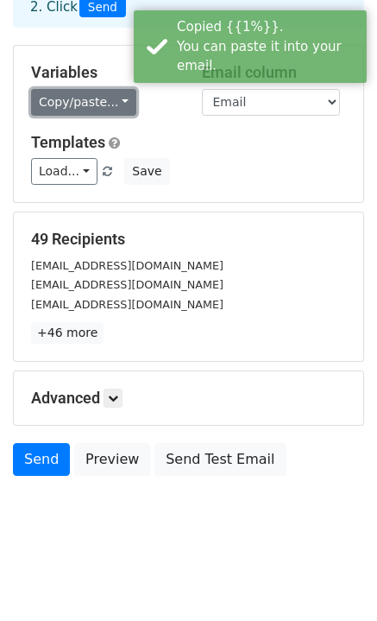
click at [113, 101] on link "Copy/paste..." at bounding box center [83, 102] width 105 height 27
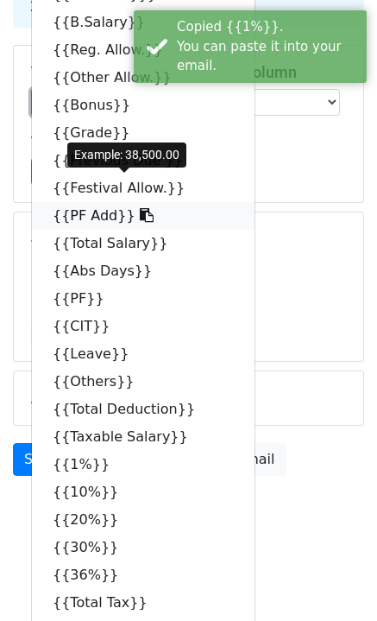
scroll to position [145, 0]
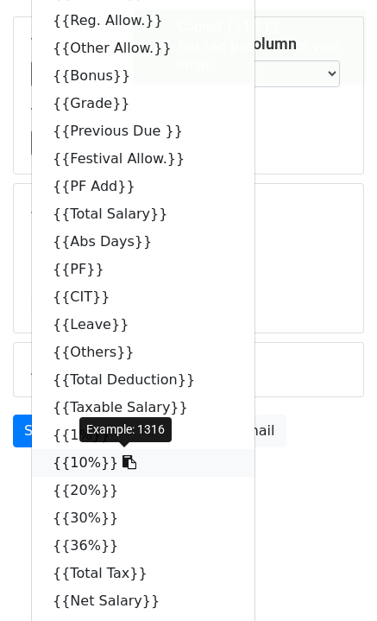
click at [123, 463] on icon at bounding box center [130, 462] width 14 height 14
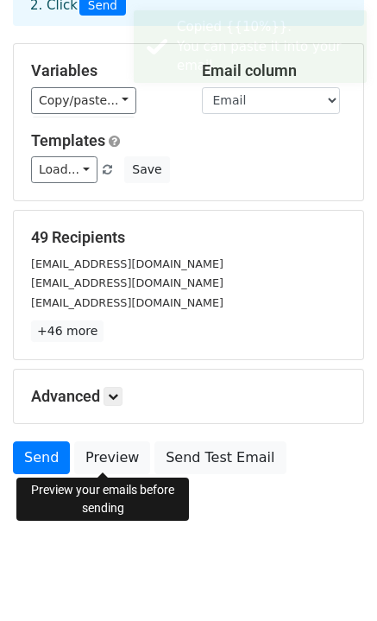
scroll to position [117, 0]
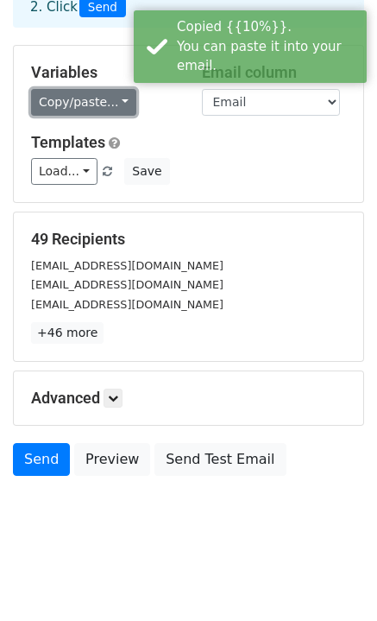
click at [117, 98] on link "Copy/paste..." at bounding box center [83, 102] width 105 height 27
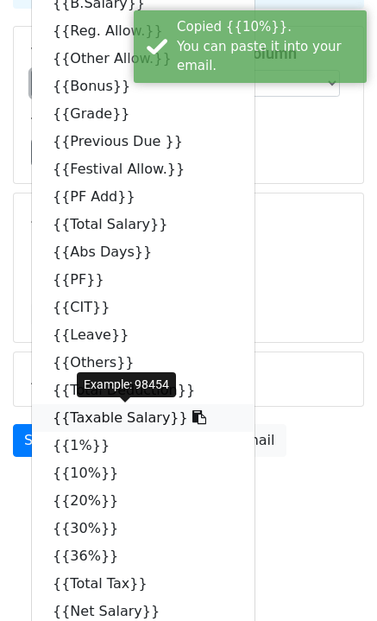
scroll to position [145, 0]
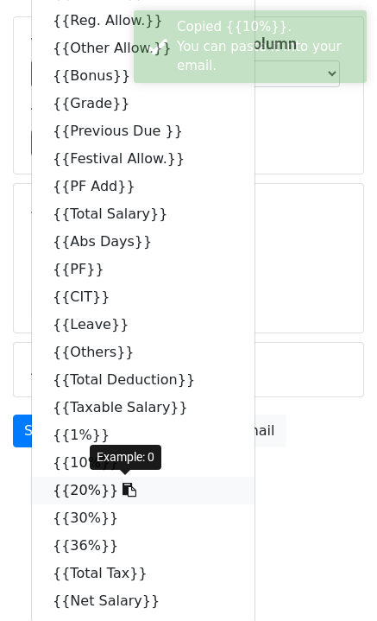
click at [123, 495] on icon at bounding box center [130, 490] width 14 height 14
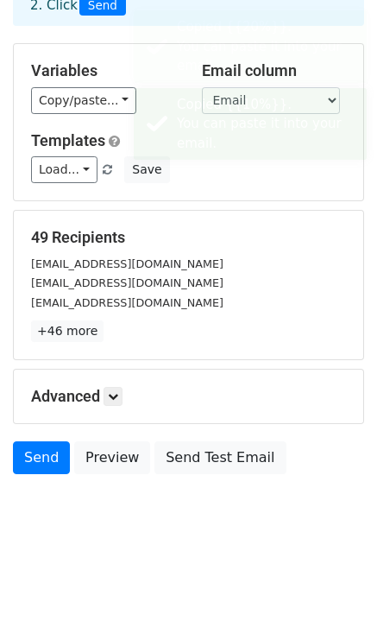
scroll to position [117, 0]
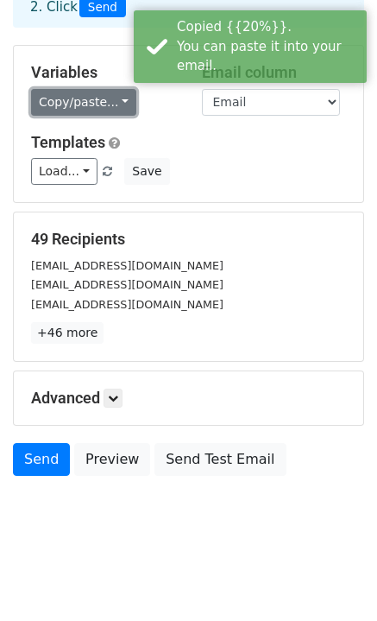
click at [112, 96] on link "Copy/paste..." at bounding box center [83, 102] width 105 height 27
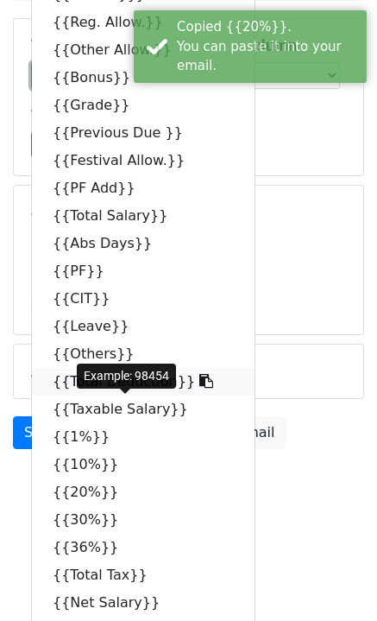
scroll to position [145, 0]
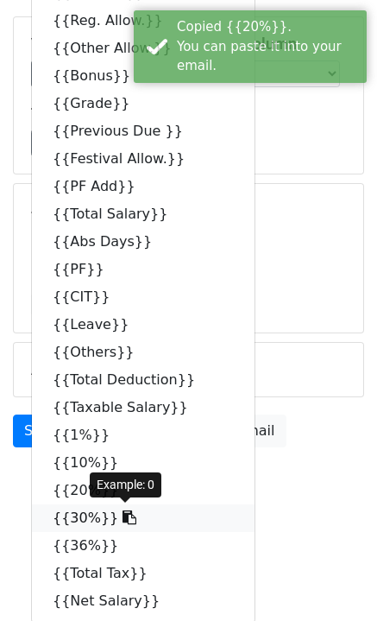
click at [123, 519] on icon at bounding box center [130, 517] width 14 height 14
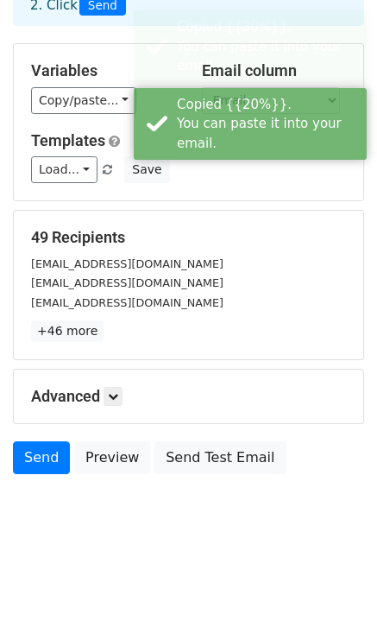
scroll to position [117, 0]
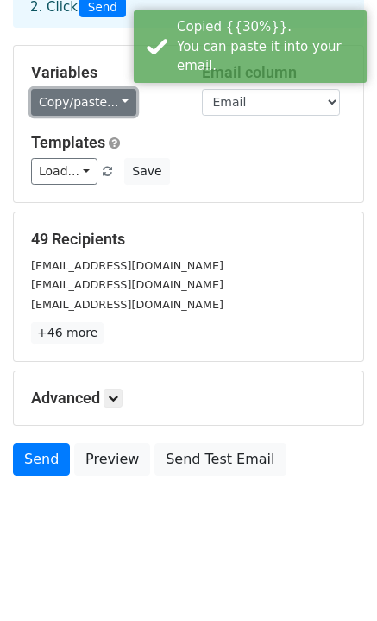
click at [118, 92] on link "Copy/paste..." at bounding box center [83, 102] width 105 height 27
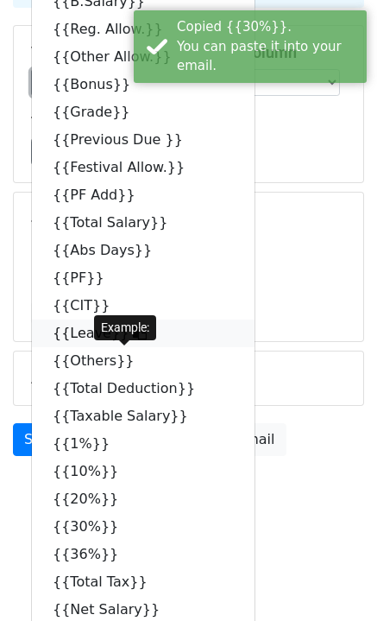
scroll to position [145, 0]
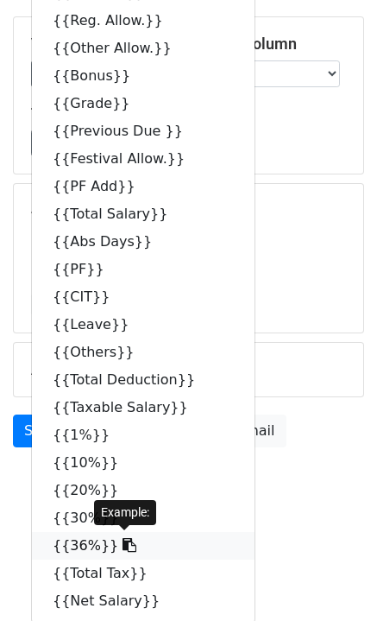
click at [123, 546] on icon at bounding box center [130, 545] width 14 height 14
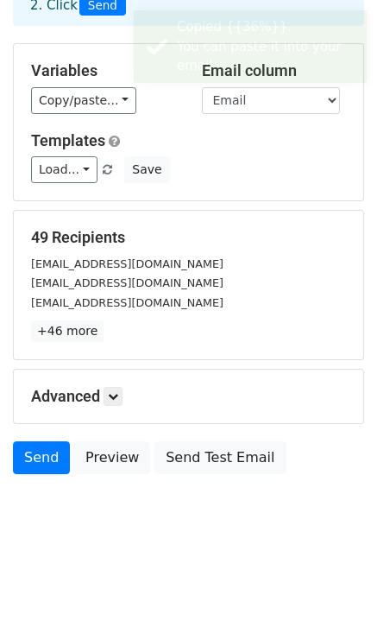
scroll to position [117, 0]
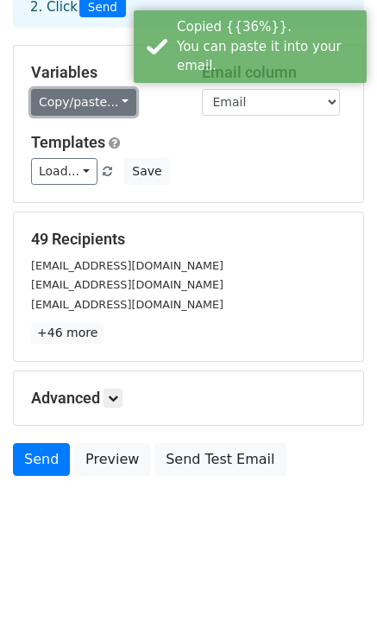
click at [114, 104] on link "Copy/paste..." at bounding box center [83, 102] width 105 height 27
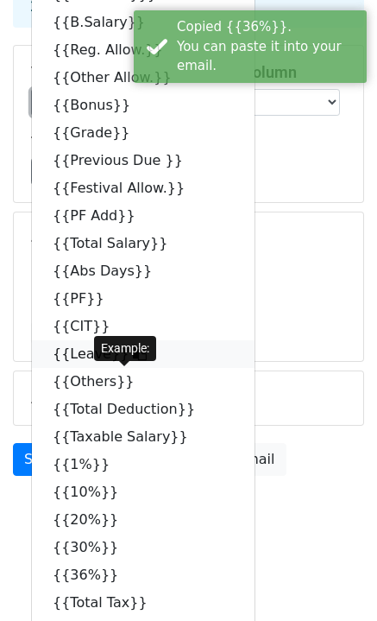
scroll to position [145, 0]
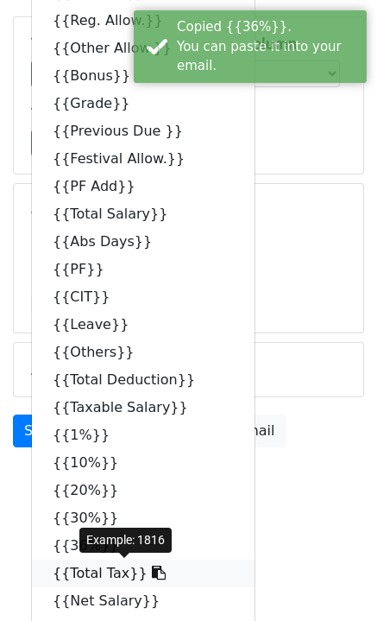
click at [152, 574] on icon at bounding box center [159, 573] width 14 height 14
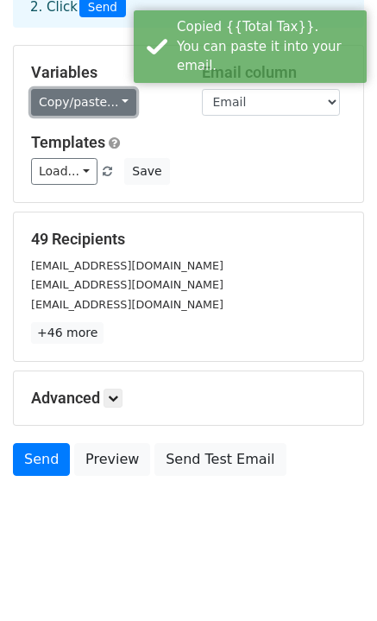
click at [115, 102] on link "Copy/paste..." at bounding box center [83, 102] width 105 height 27
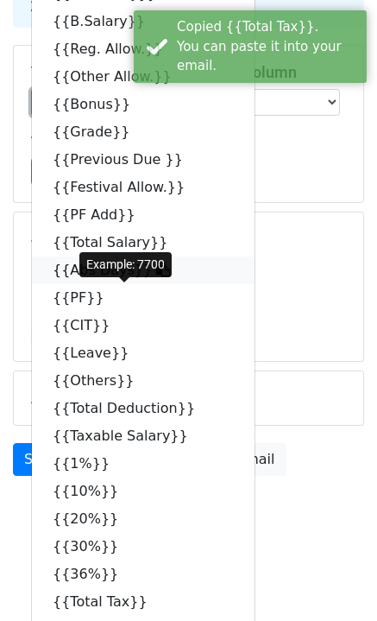
scroll to position [145, 0]
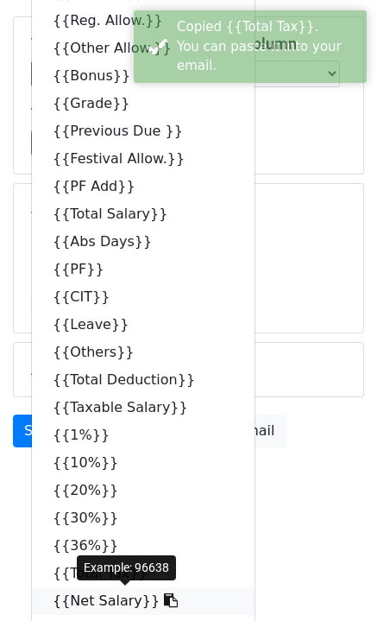
click at [164, 602] on icon at bounding box center [171, 600] width 14 height 14
